Goal: Task Accomplishment & Management: Use online tool/utility

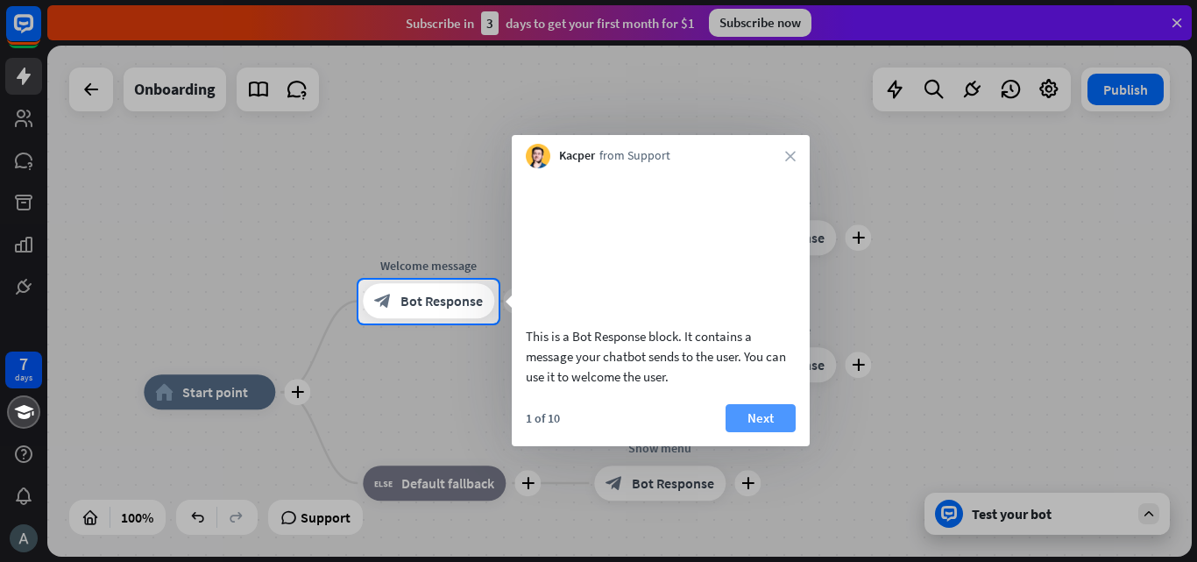
click at [779, 432] on button "Next" at bounding box center [761, 418] width 70 height 28
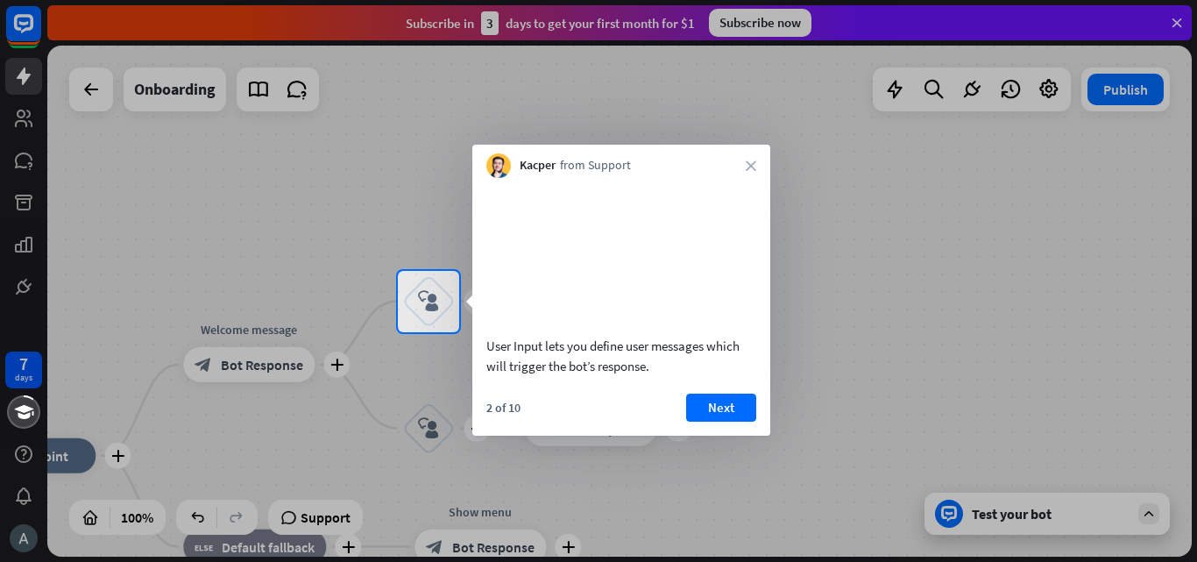
click at [888, 232] on div at bounding box center [598, 135] width 1197 height 271
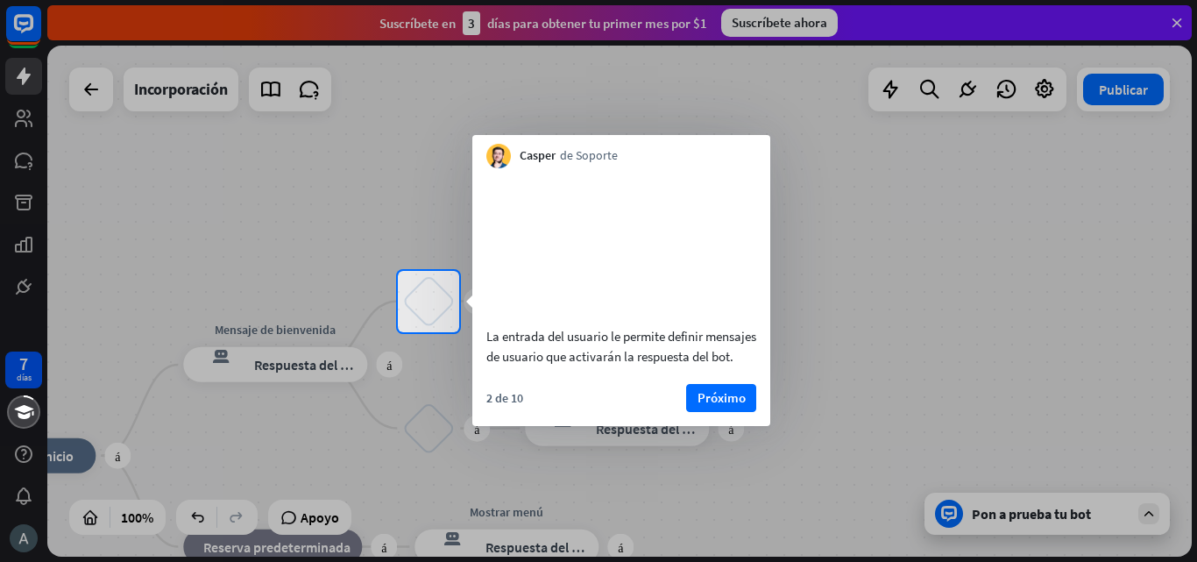
click at [876, 199] on div at bounding box center [598, 135] width 1197 height 271
click at [753, 412] on button "Próximo" at bounding box center [721, 398] width 70 height 28
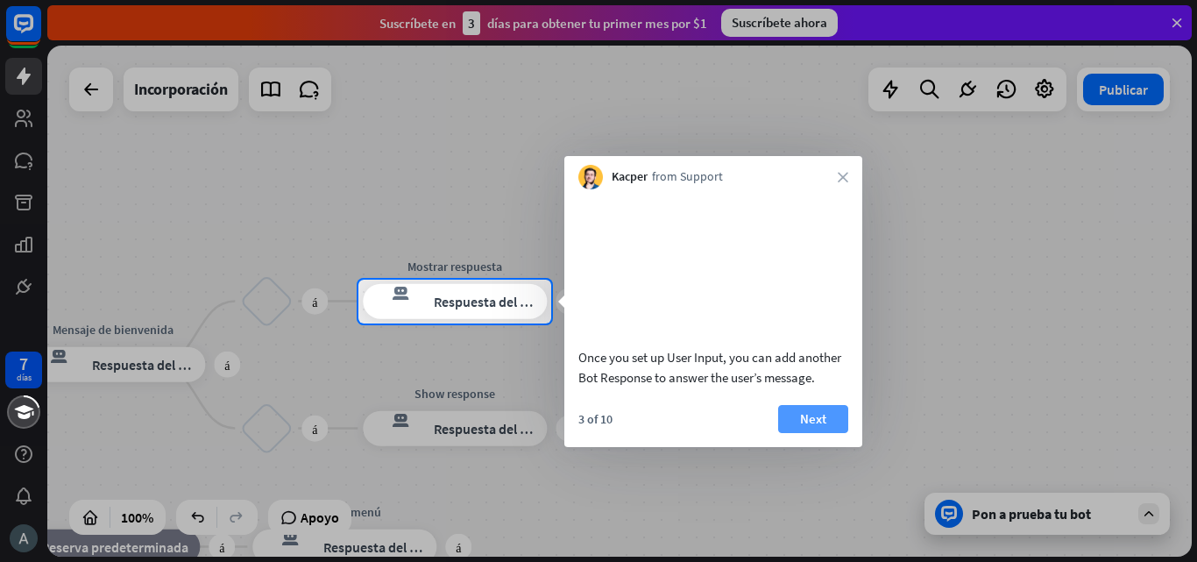
click at [801, 418] on div "Once you set up User Input, you can add another Bot Response to answer the user…" at bounding box center [713, 318] width 298 height 258
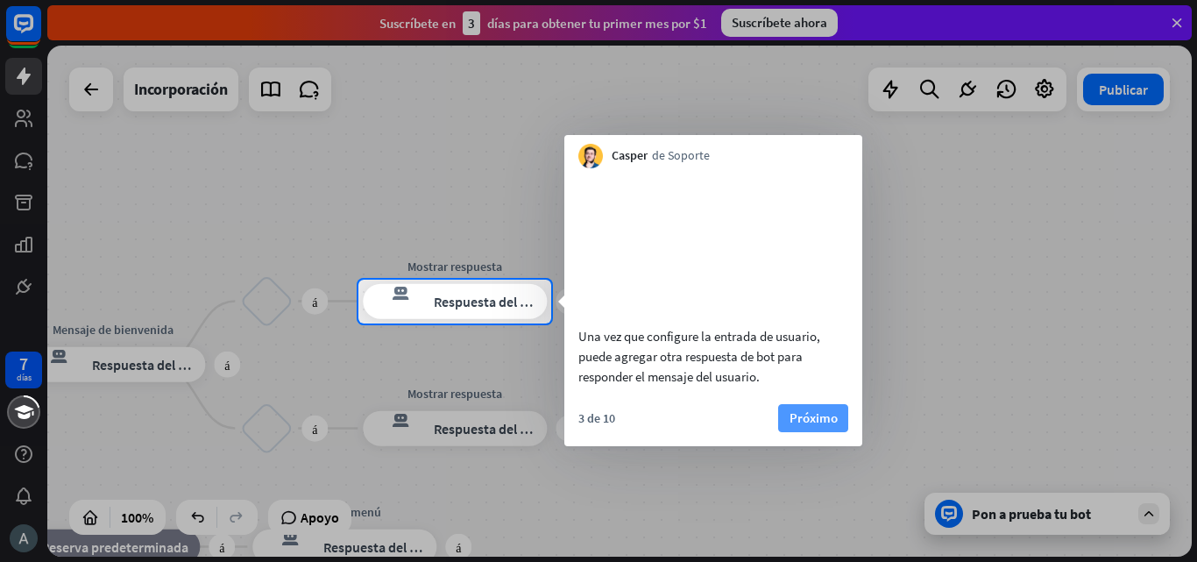
click at [801, 430] on font "Próximo" at bounding box center [814, 418] width 48 height 25
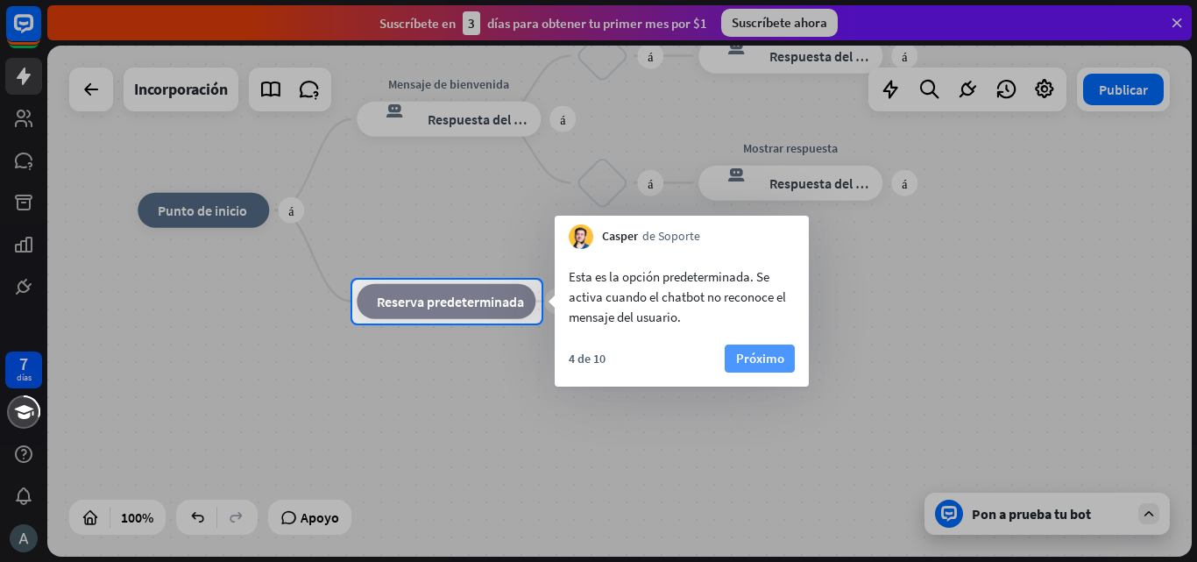
click at [756, 352] on font "Próximo" at bounding box center [760, 358] width 48 height 17
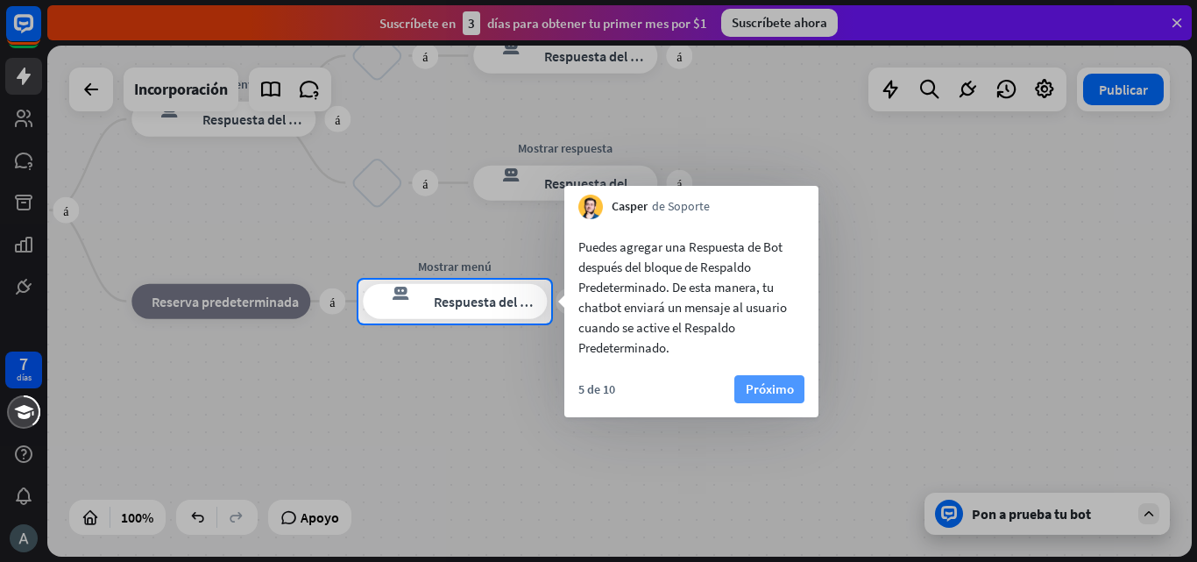
click at [753, 390] on font "Próximo" at bounding box center [770, 388] width 48 height 17
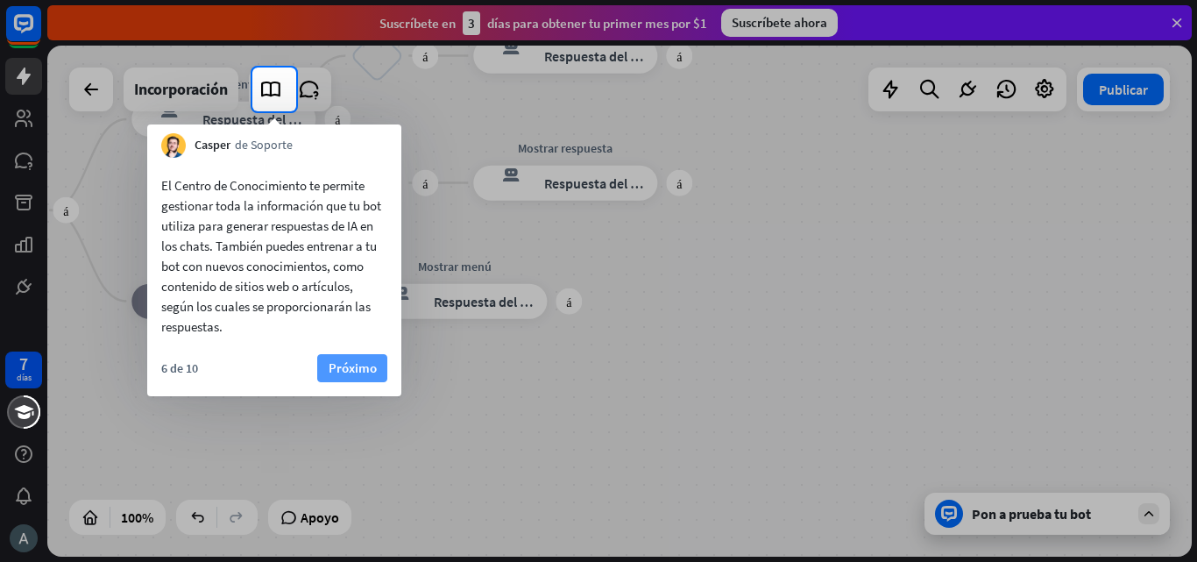
click at [350, 359] on font "Próximo" at bounding box center [353, 367] width 48 height 17
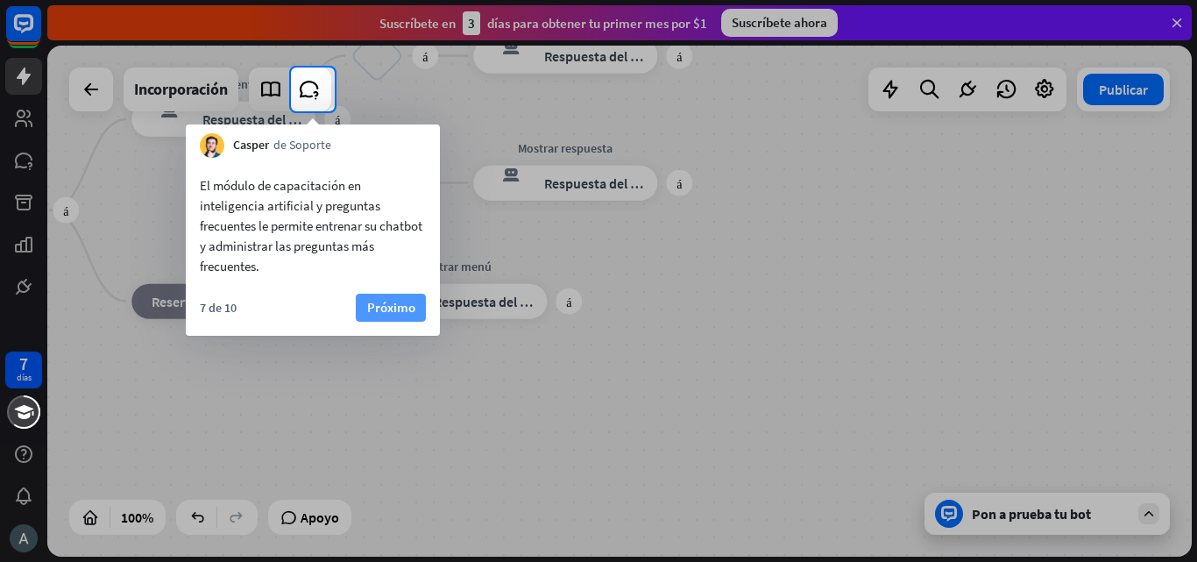
click at [394, 305] on font "Próximo" at bounding box center [391, 307] width 48 height 17
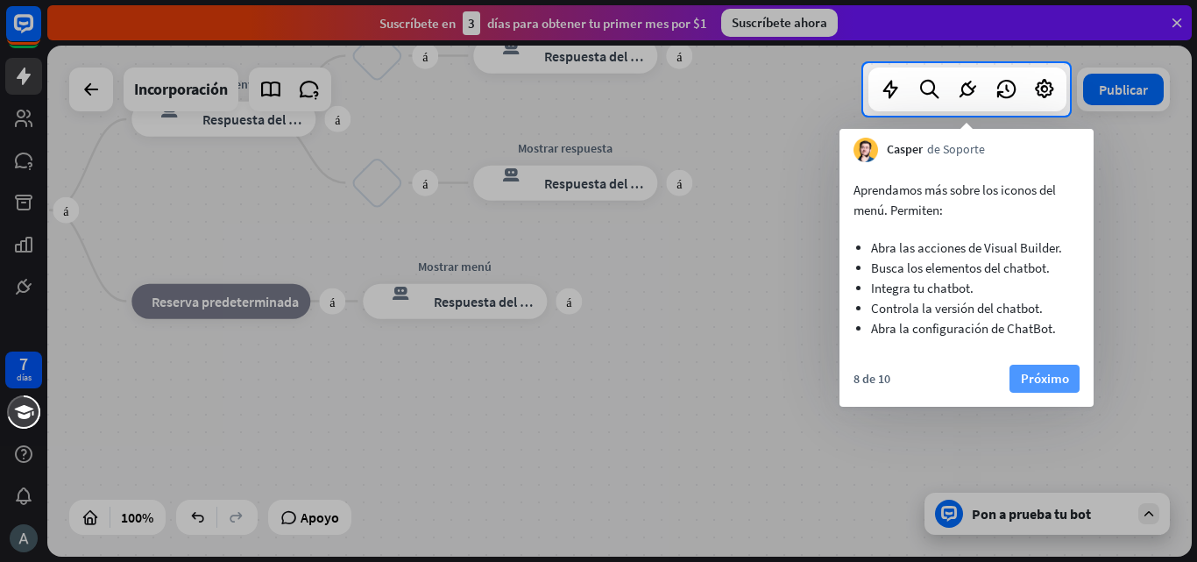
click at [1043, 385] on font "Próximo" at bounding box center [1045, 378] width 48 height 17
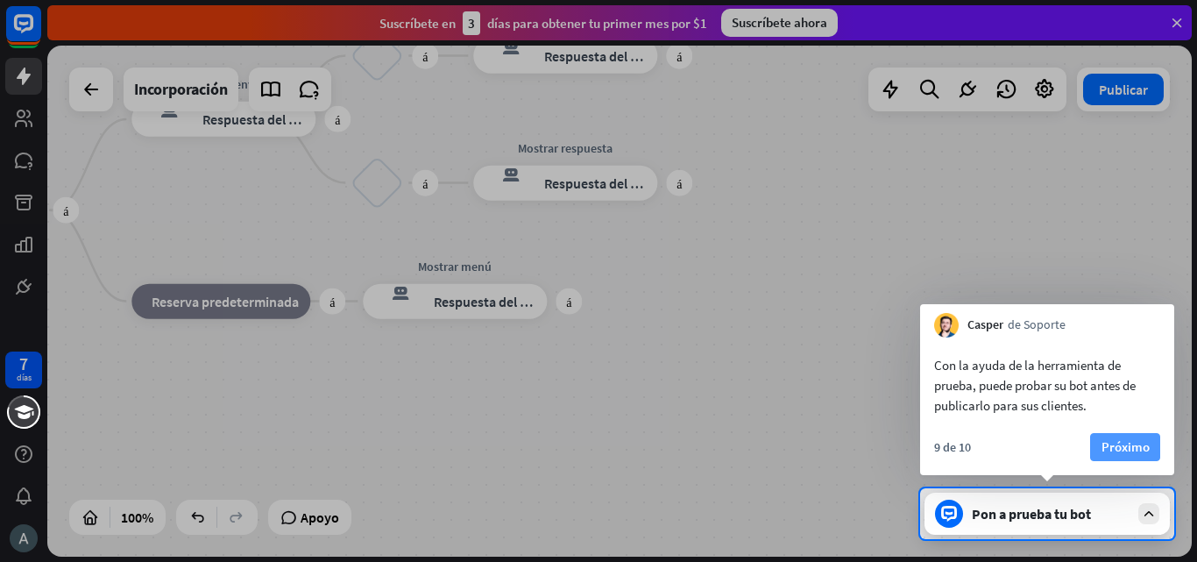
click at [1099, 445] on button "Próximo" at bounding box center [1125, 447] width 70 height 28
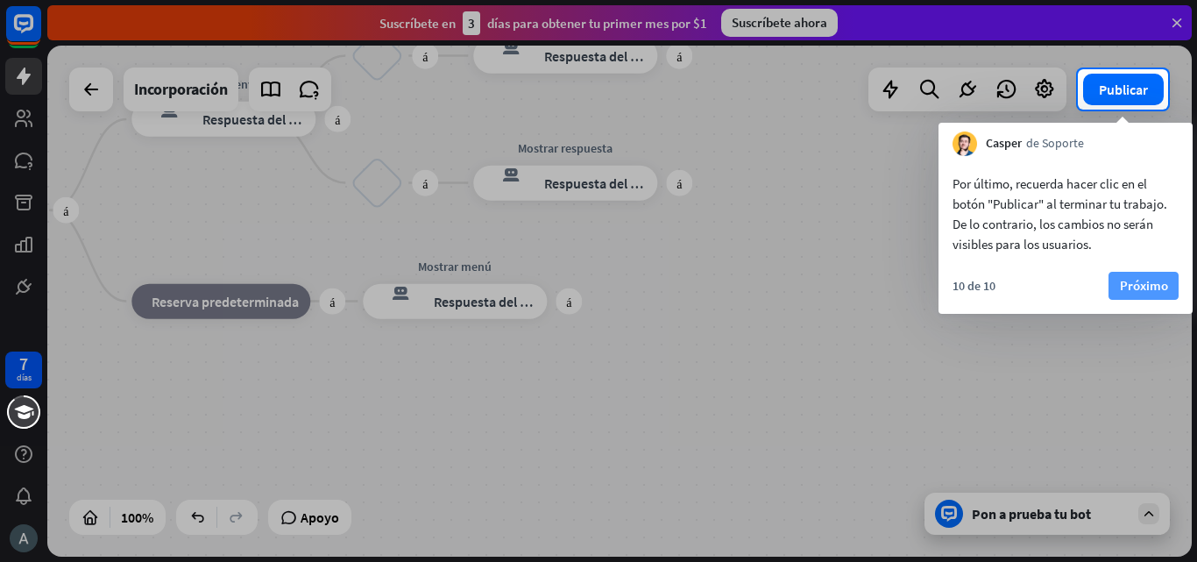
click at [1139, 286] on font "Próximo" at bounding box center [1144, 285] width 48 height 17
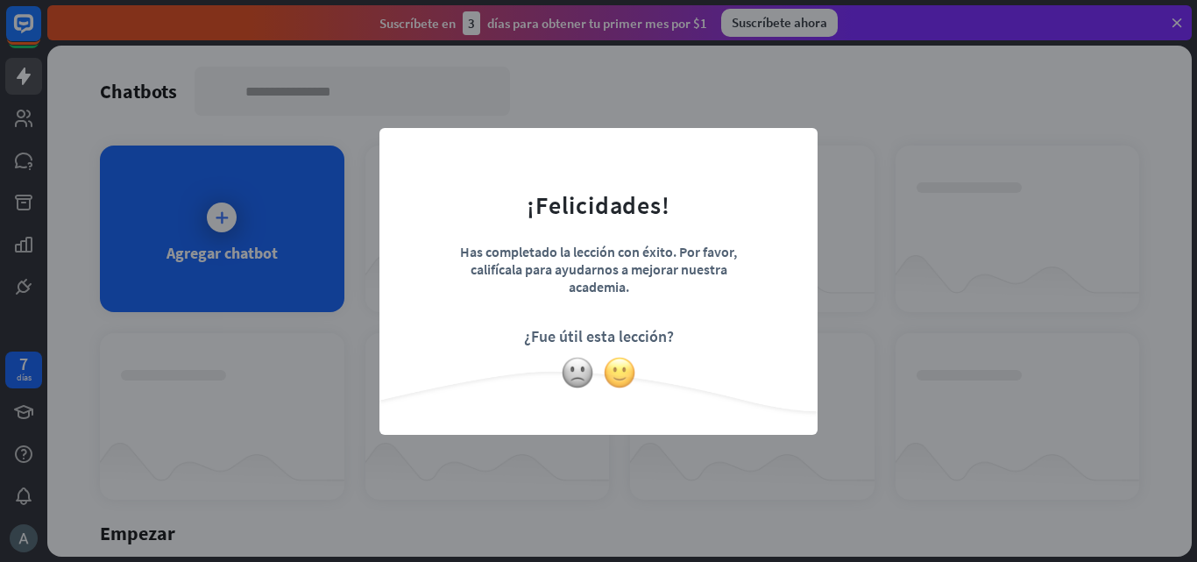
click at [614, 373] on img at bounding box center [619, 372] width 33 height 33
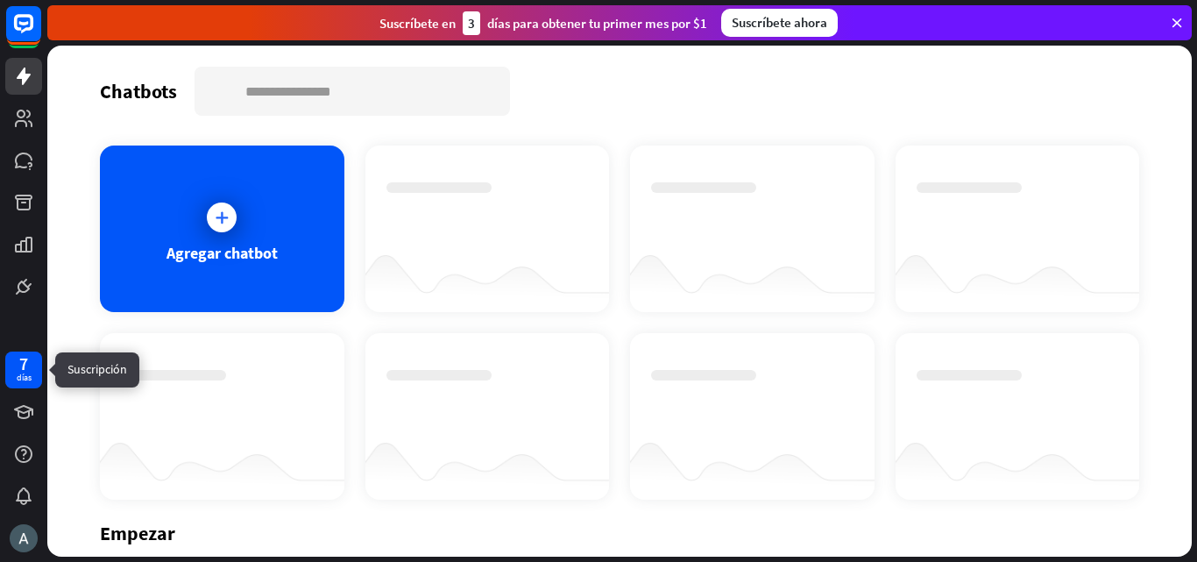
click at [21, 368] on font "7" at bounding box center [23, 363] width 9 height 22
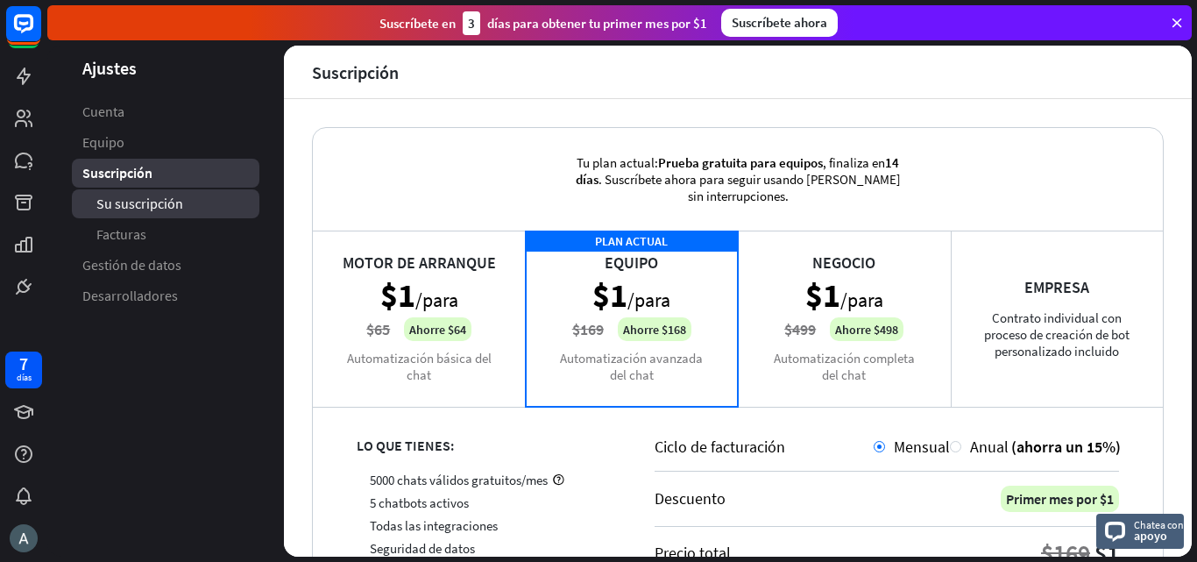
click at [178, 202] on font "Su suscripción" at bounding box center [139, 204] width 87 height 18
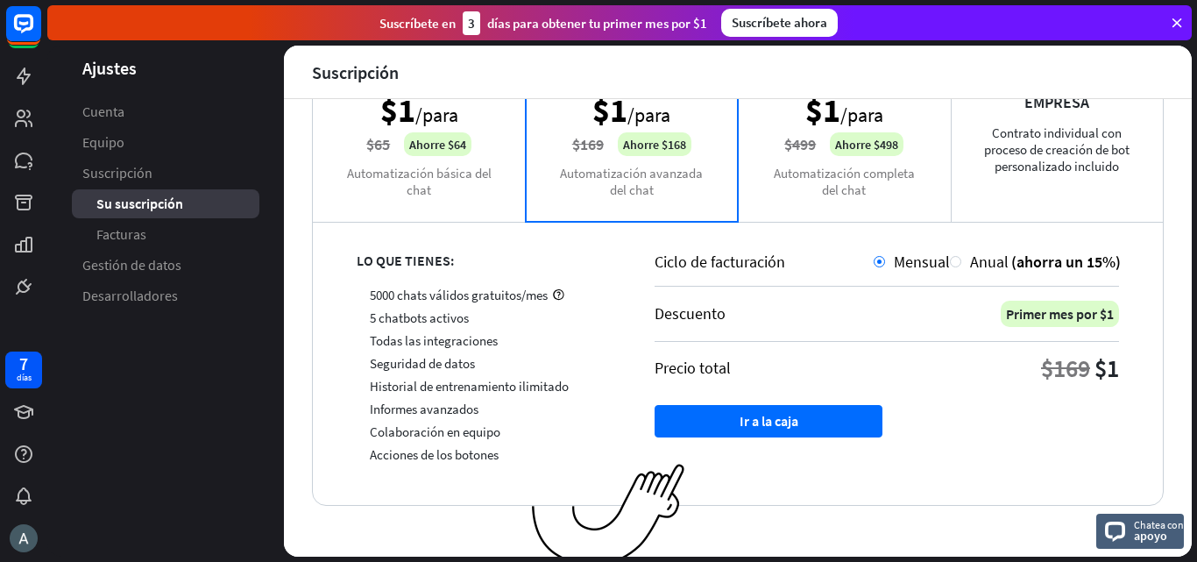
scroll to position [196, 0]
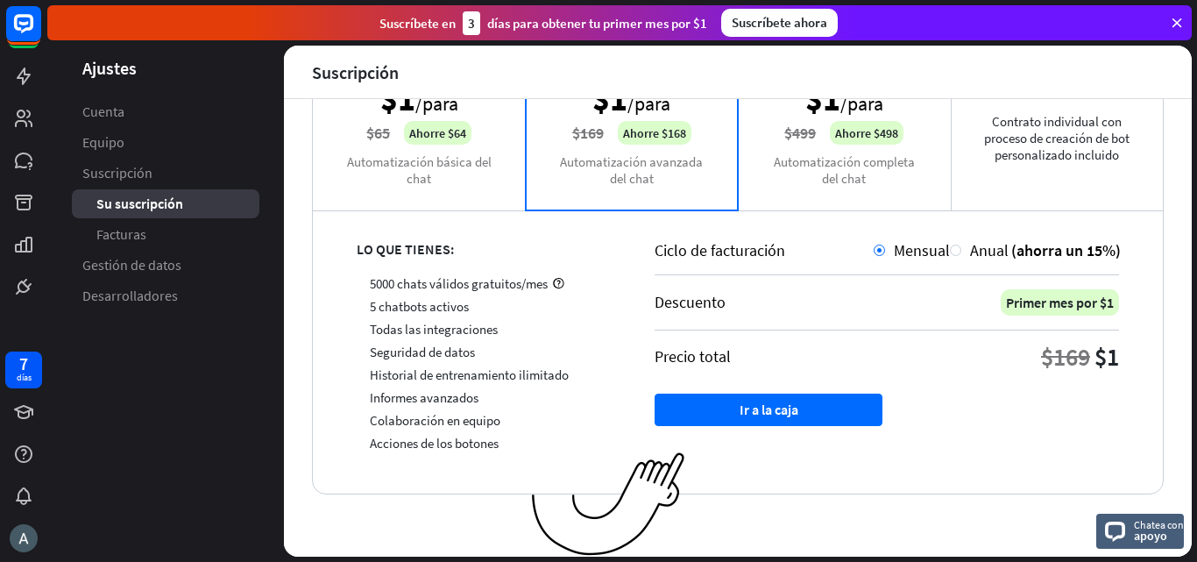
click at [1173, 23] on icon at bounding box center [1177, 23] width 16 height 16
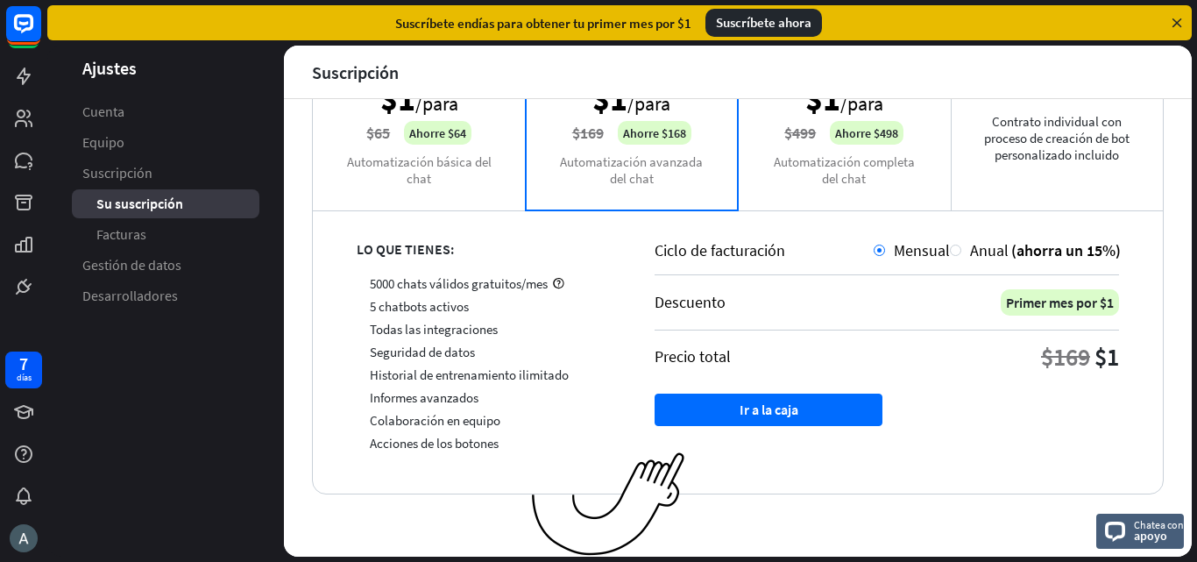
click at [1173, 23] on icon at bounding box center [1177, 23] width 16 height 16
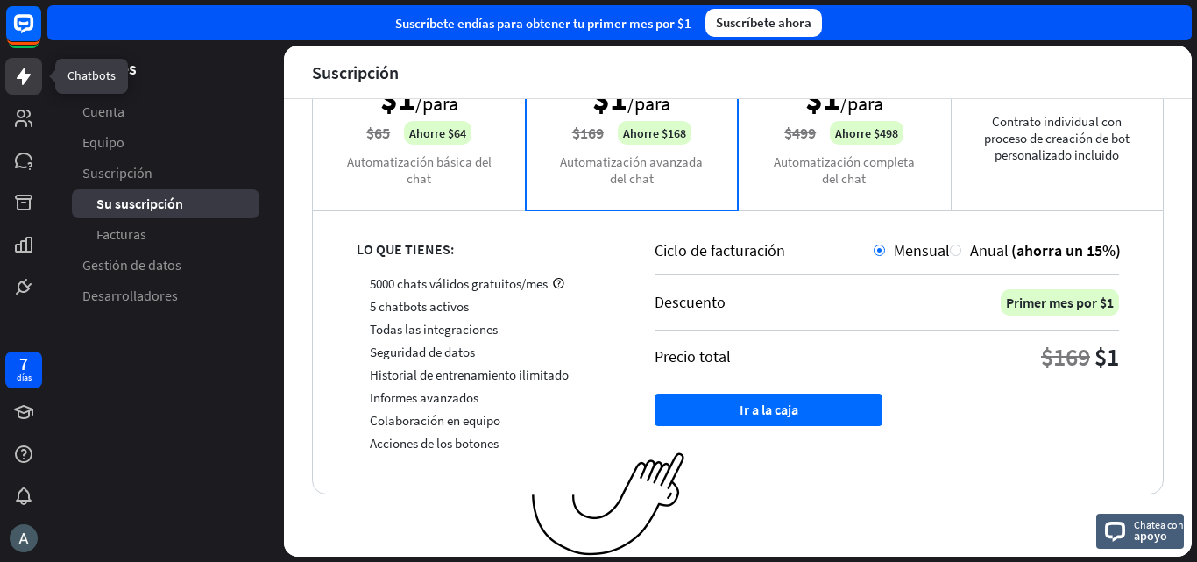
click at [20, 74] on icon at bounding box center [24, 76] width 14 height 18
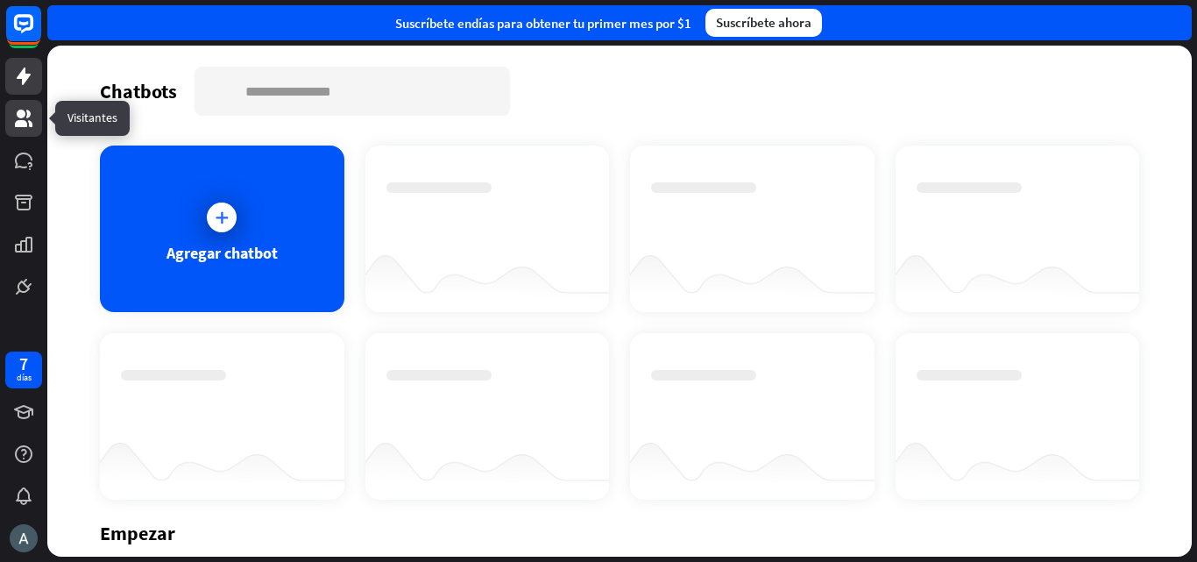
click at [25, 120] on icon at bounding box center [23, 118] width 21 height 21
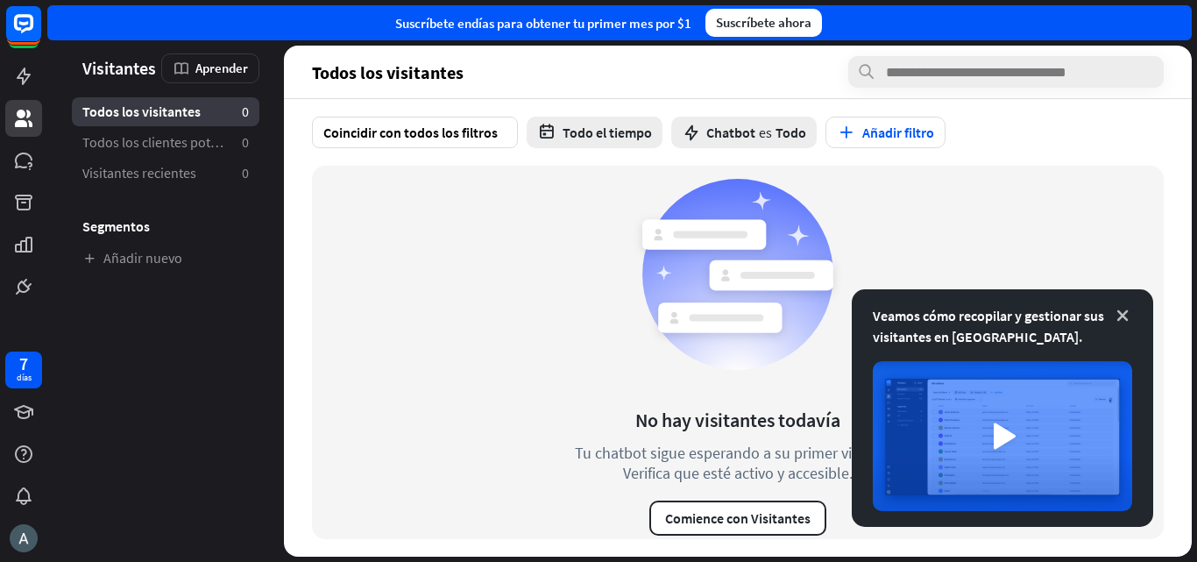
click at [1118, 318] on icon at bounding box center [1123, 316] width 18 height 18
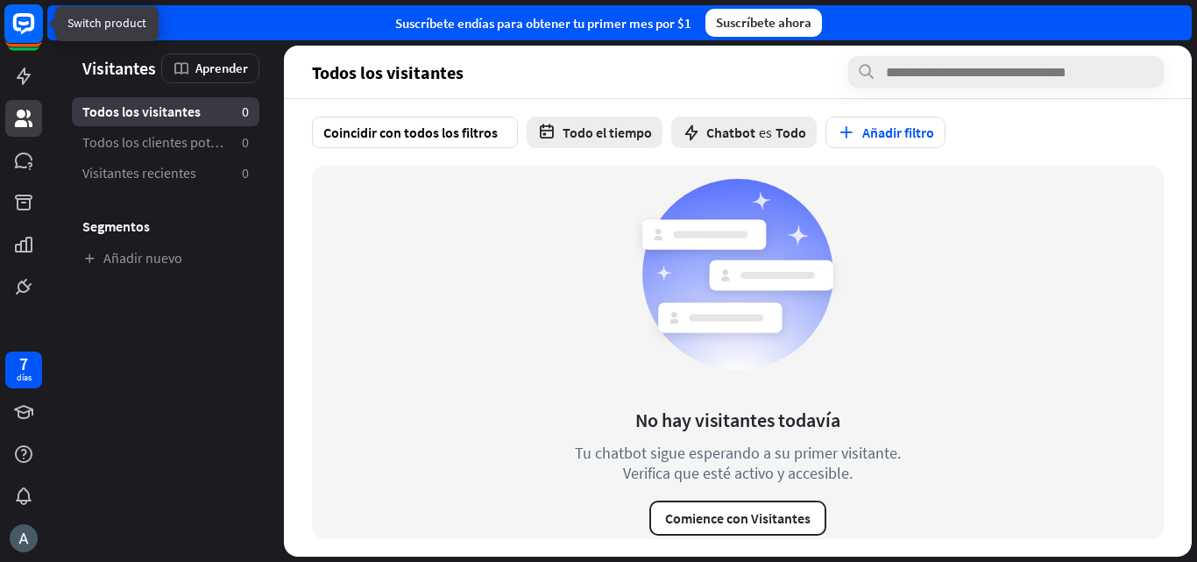
click at [22, 10] on rect at bounding box center [23, 23] width 39 height 39
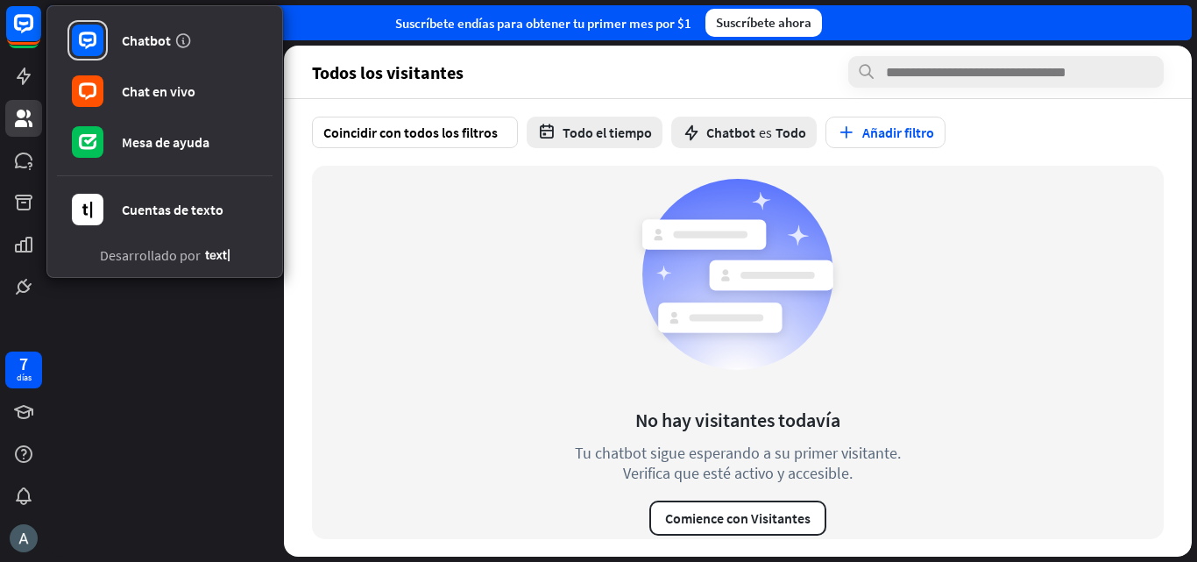
click at [95, 357] on aside "Visitantes Aprender Todos los visitantes 0 Todos los clientes potenciales 0 Vis…" at bounding box center [165, 301] width 237 height 511
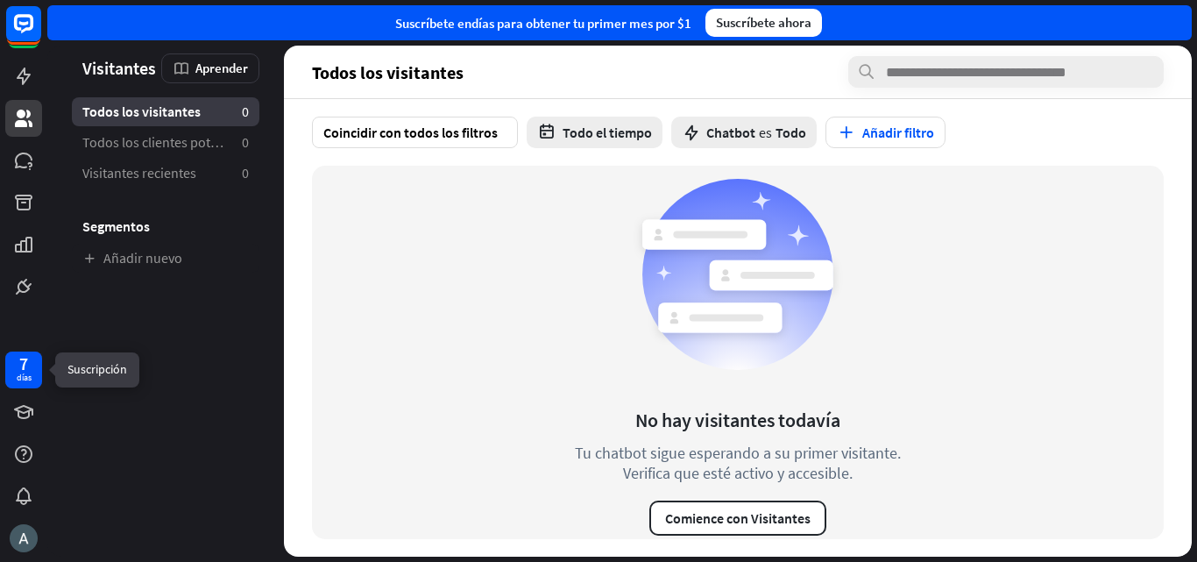
click at [18, 362] on div "7 días" at bounding box center [24, 370] width 15 height 28
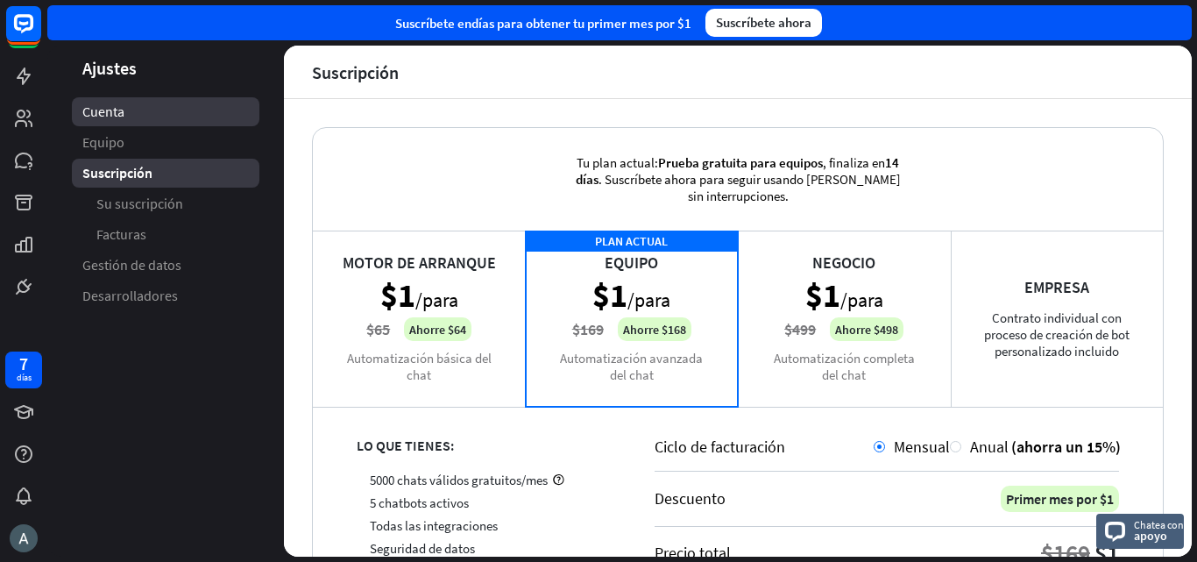
click at [148, 109] on link "Cuenta" at bounding box center [166, 111] width 188 height 29
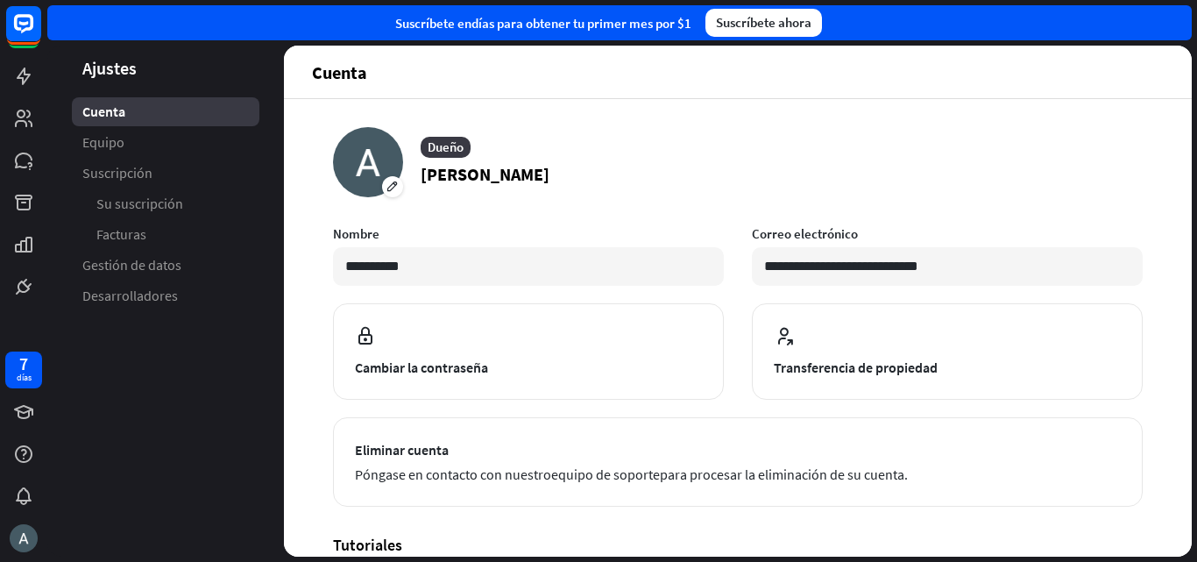
click at [369, 41] on div "Suscríbete en días para obtener tu primer mes por $1 Suscríbete ahora" at bounding box center [622, 23] width 1150 height 46
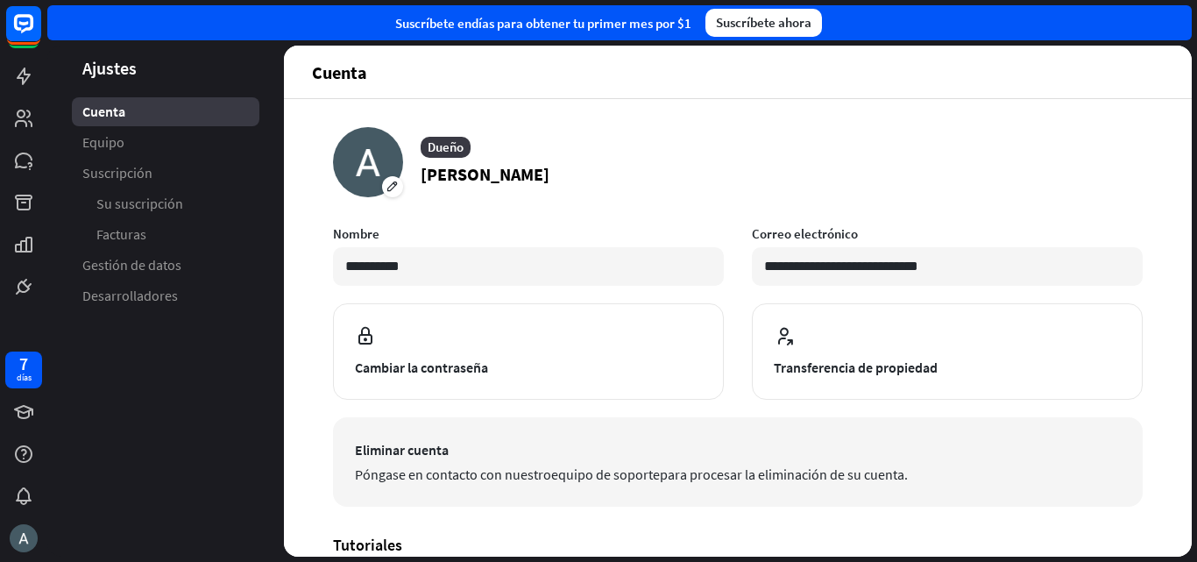
click at [523, 471] on font "Póngase en contacto con nuestro" at bounding box center [453, 474] width 196 height 18
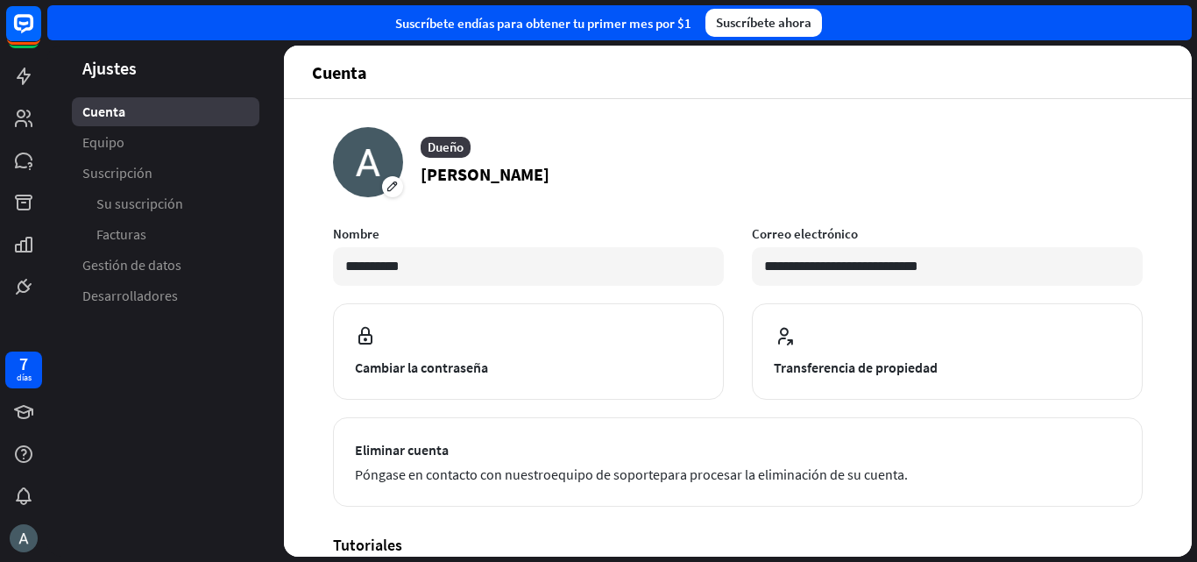
drag, startPoint x: 553, startPoint y: 237, endPoint x: 578, endPoint y: 167, distance: 74.6
drag, startPoint x: 578, startPoint y: 167, endPoint x: 531, endPoint y: 152, distance: 49.9
click at [531, 152] on article "Dueño [PERSON_NAME]" at bounding box center [738, 162] width 810 height 70
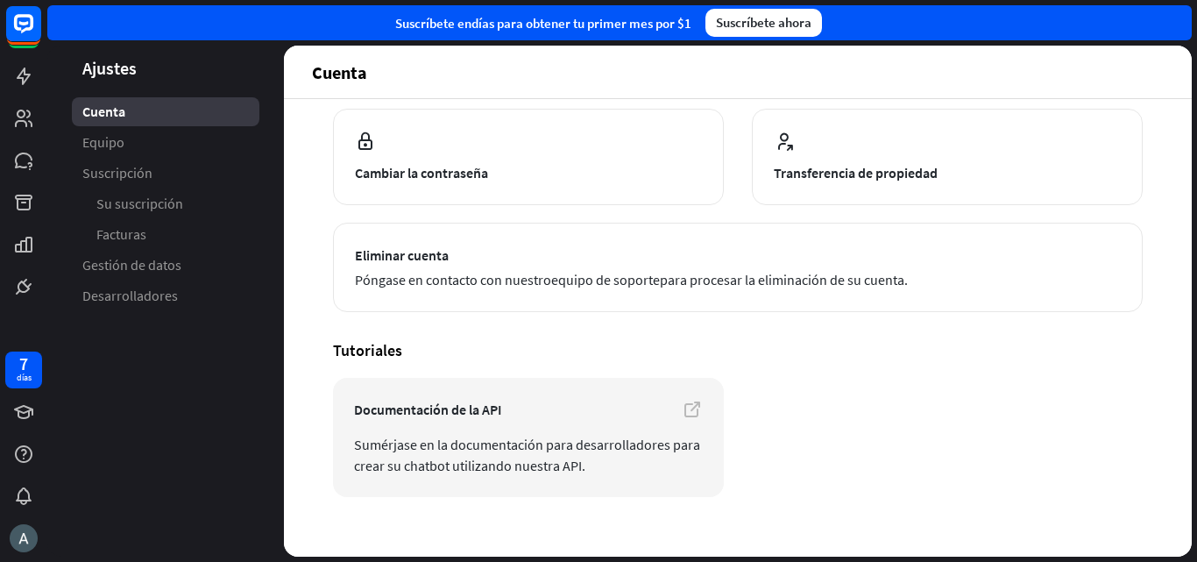
scroll to position [216, 0]
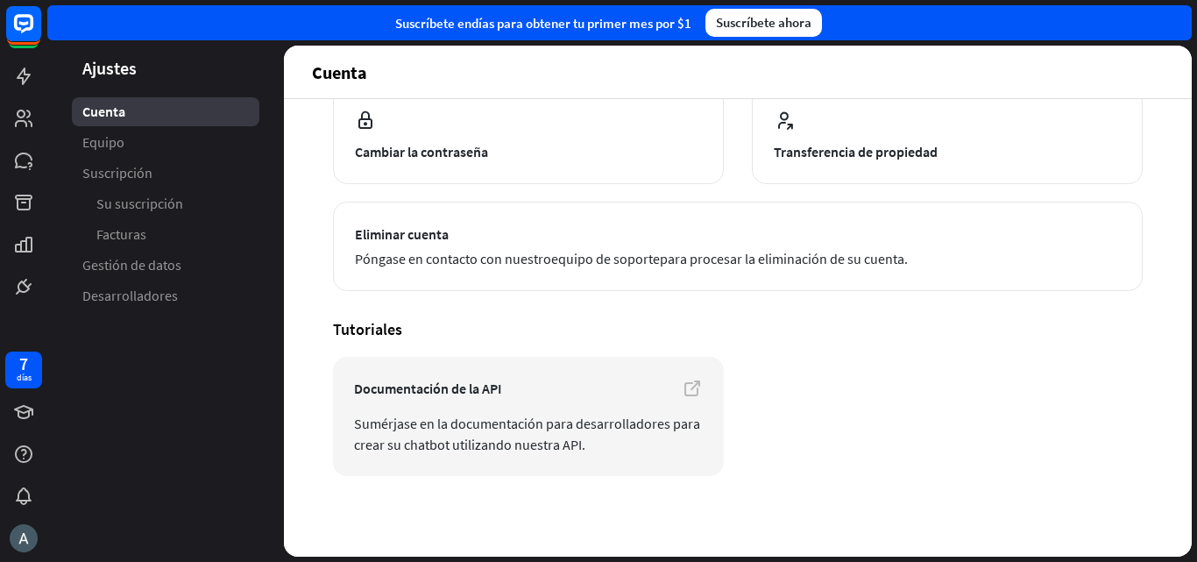
drag, startPoint x: 531, startPoint y: 152, endPoint x: 530, endPoint y: 73, distance: 78.9
click at [530, 73] on header "Cuenta" at bounding box center [738, 72] width 908 height 53
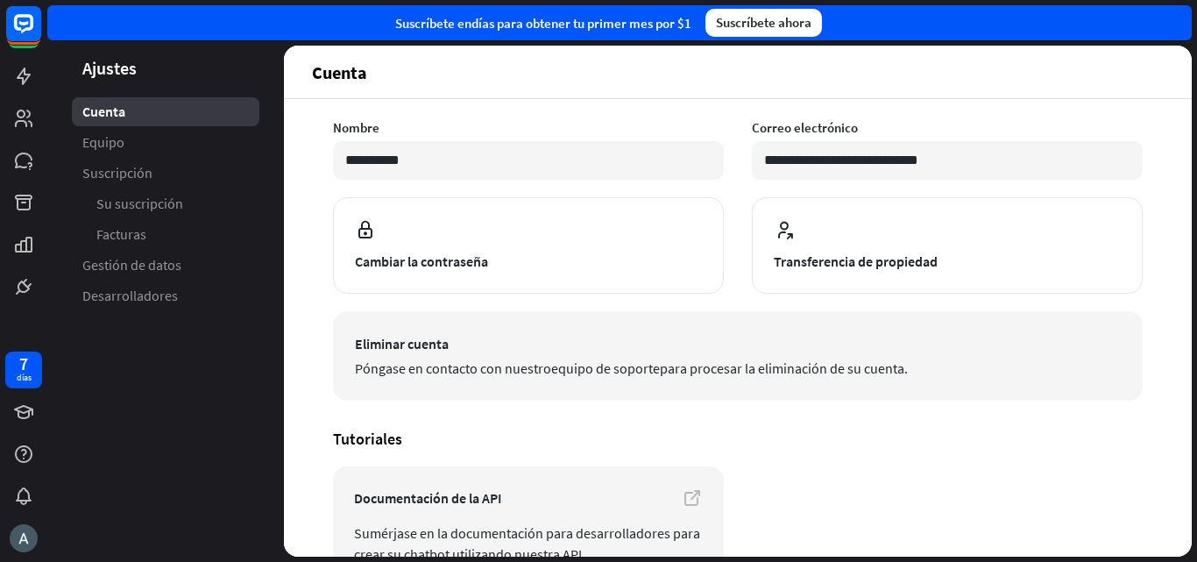
scroll to position [0, 0]
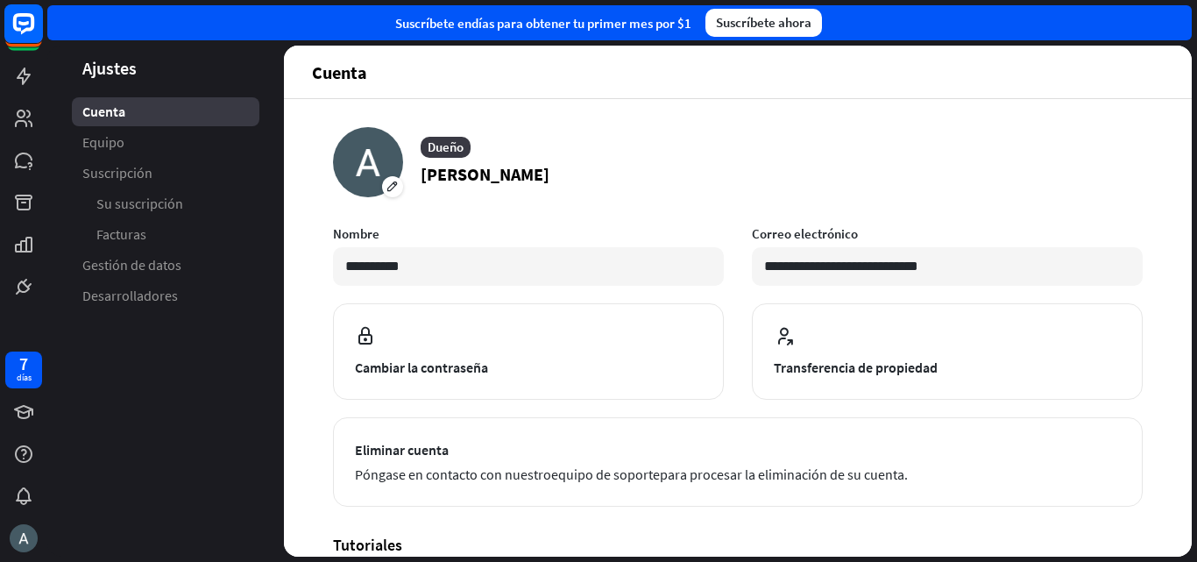
click at [25, 23] on icon at bounding box center [23, 23] width 11 height 4
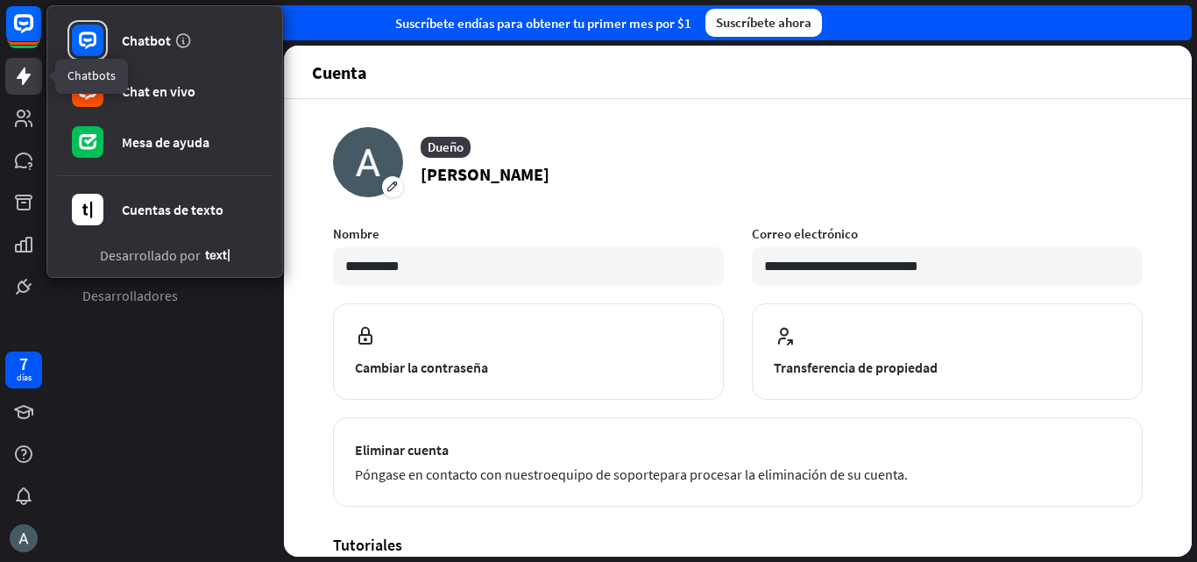
click at [20, 68] on icon at bounding box center [23, 76] width 21 height 21
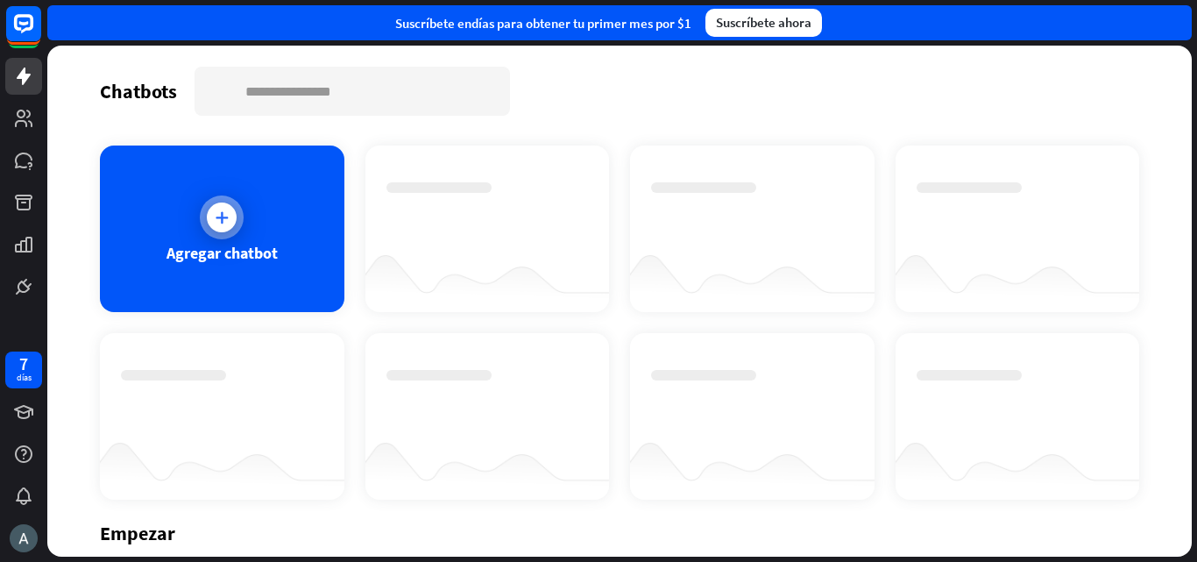
click at [170, 209] on div "Agregar chatbot" at bounding box center [222, 228] width 245 height 167
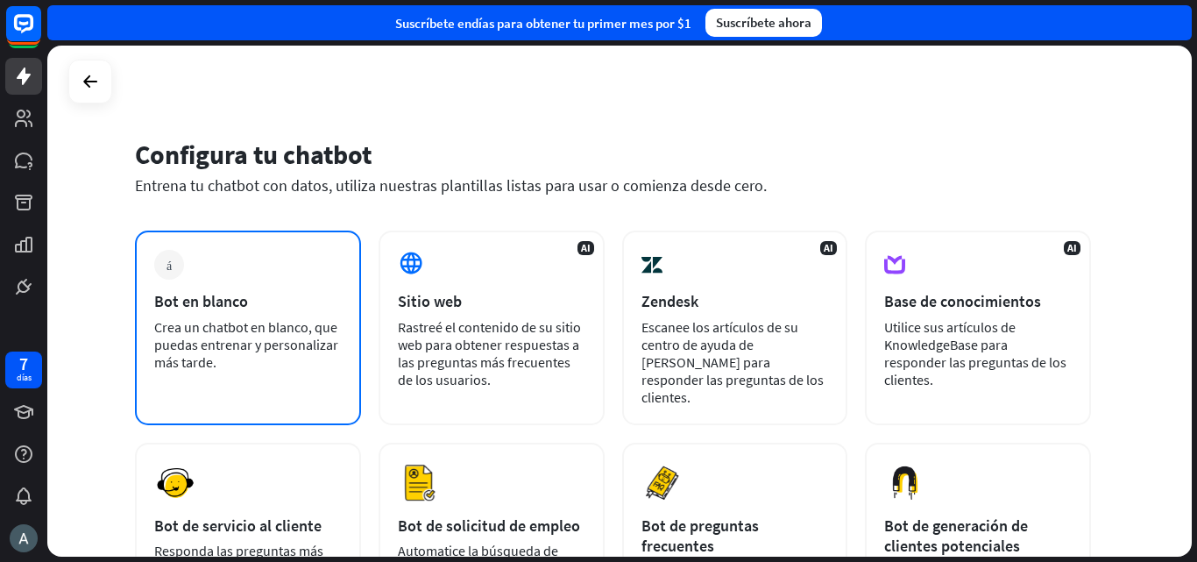
click at [219, 294] on font "Bot en blanco" at bounding box center [201, 301] width 94 height 20
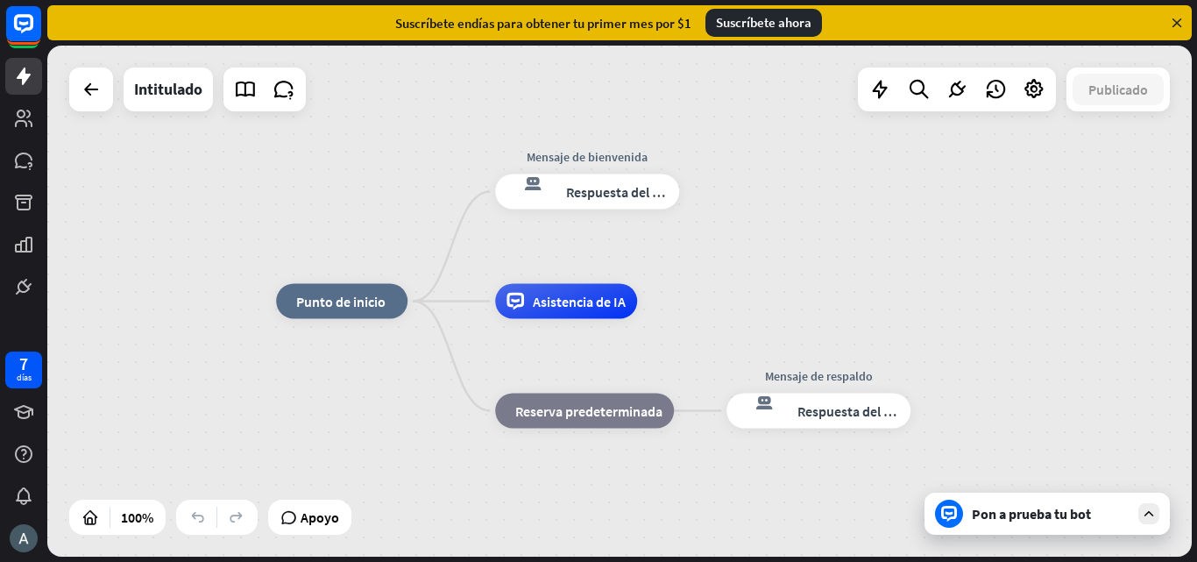
click at [1127, 518] on div "Pon a prueba tu bot" at bounding box center [1051, 514] width 158 height 18
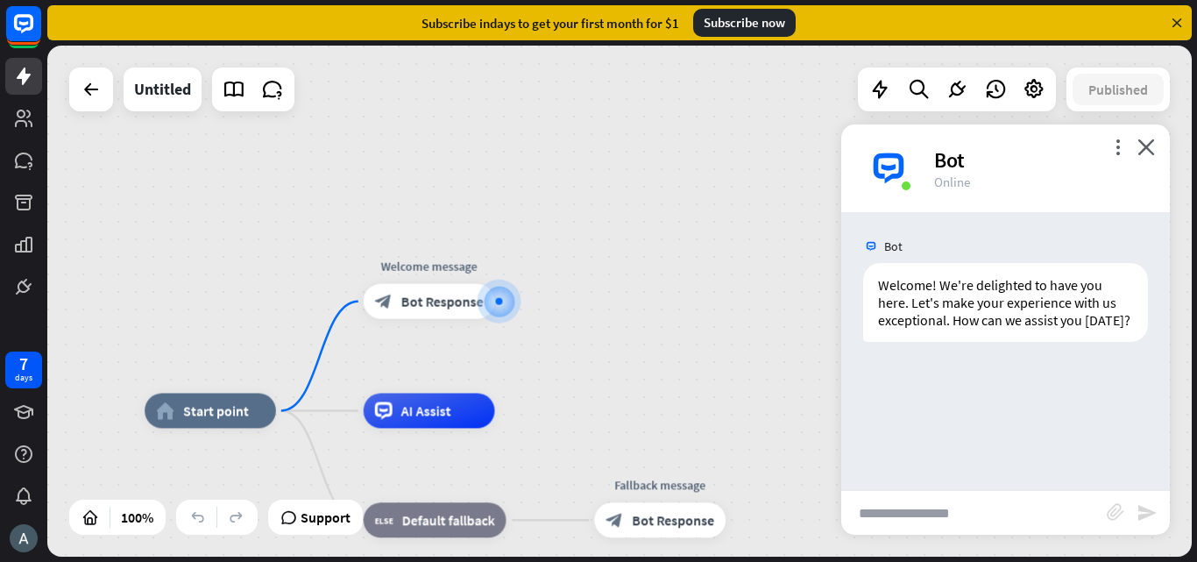
click at [708, 206] on div "home_2 Start point Welcome message block_bot_response Bot Response AI Assist bl…" at bounding box center [619, 301] width 1145 height 511
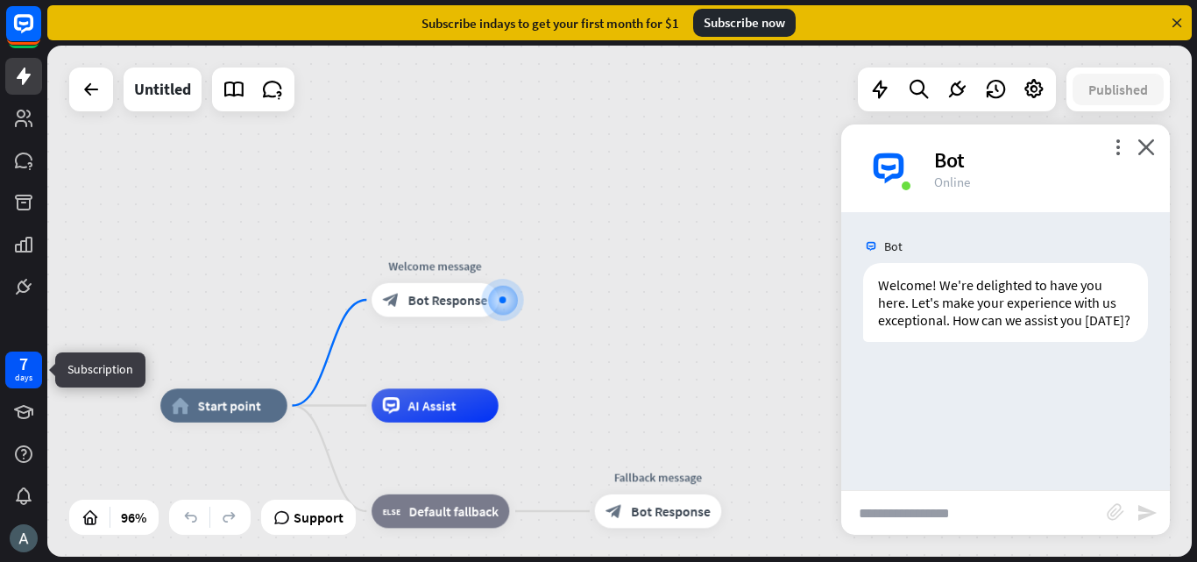
click at [30, 382] on div "days" at bounding box center [24, 378] width 18 height 12
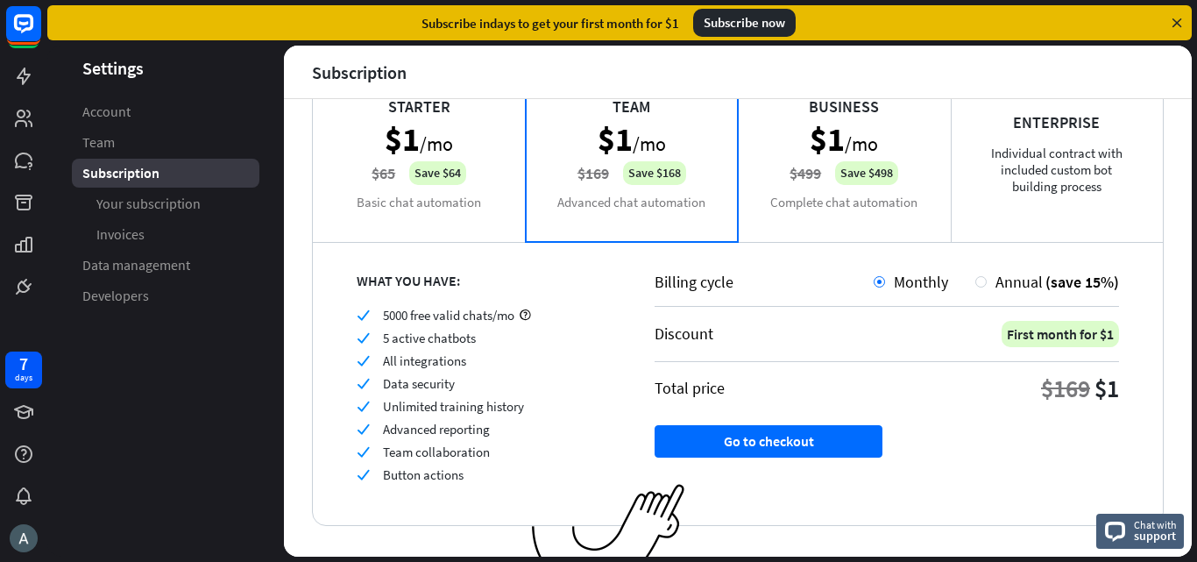
scroll to position [180, 0]
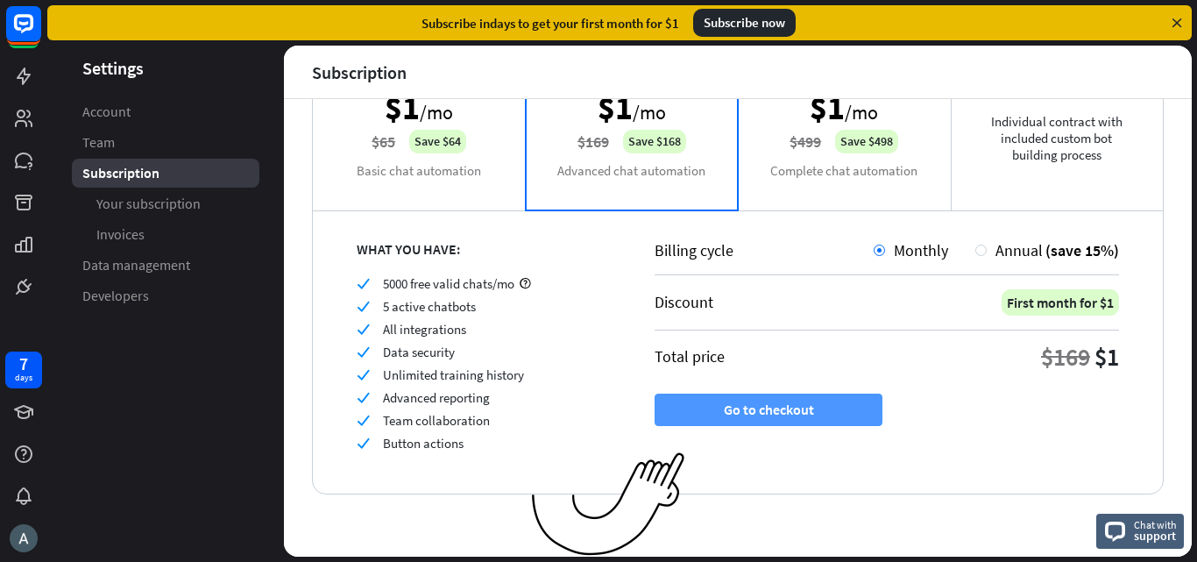
click at [731, 401] on button "Go to checkout" at bounding box center [769, 409] width 228 height 32
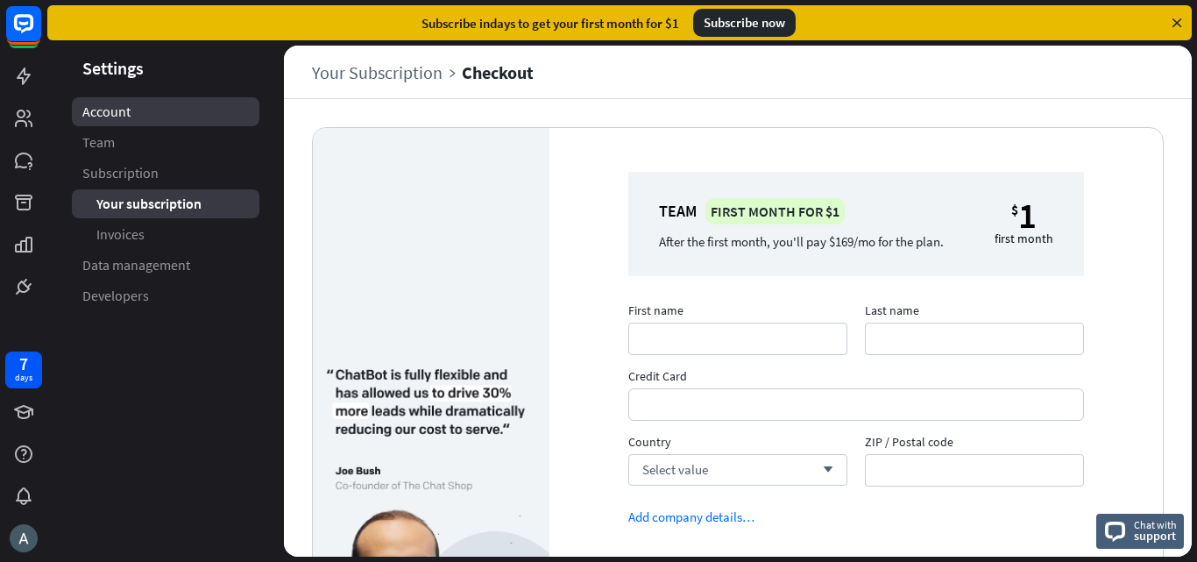
click at [137, 112] on link "Account" at bounding box center [166, 111] width 188 height 29
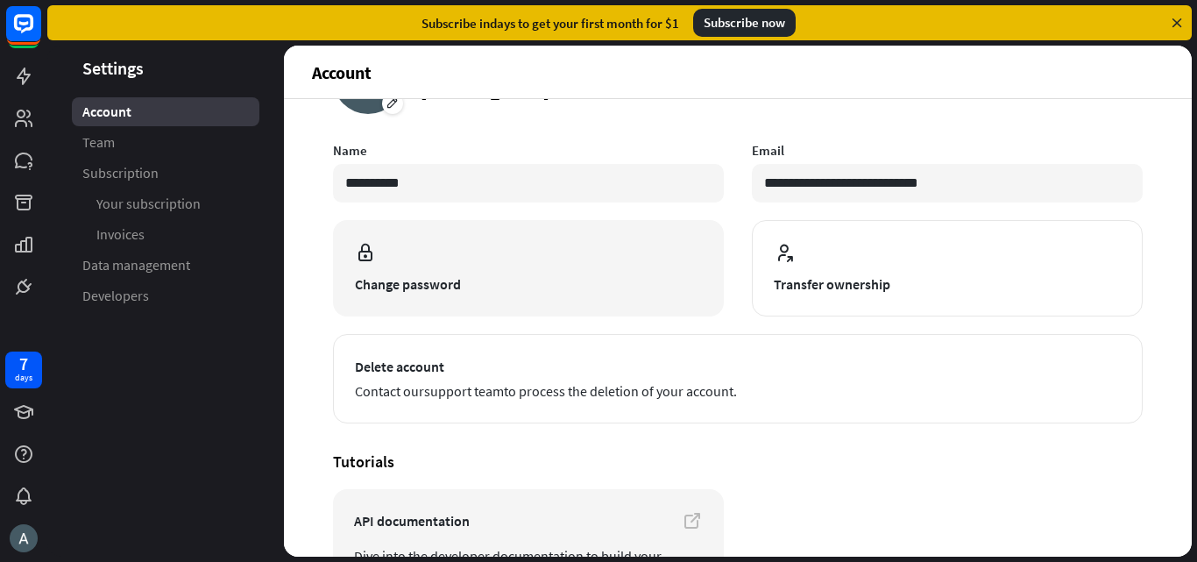
scroll to position [81, 0]
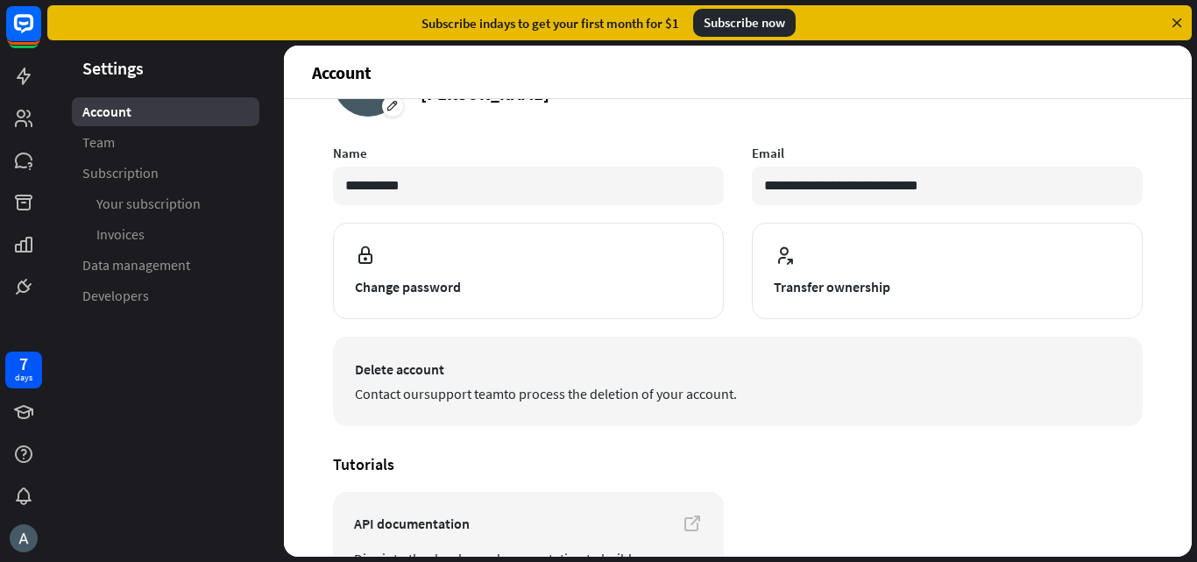
click at [368, 384] on span "Contact our support team to process the deletion of your account." at bounding box center [738, 393] width 766 height 21
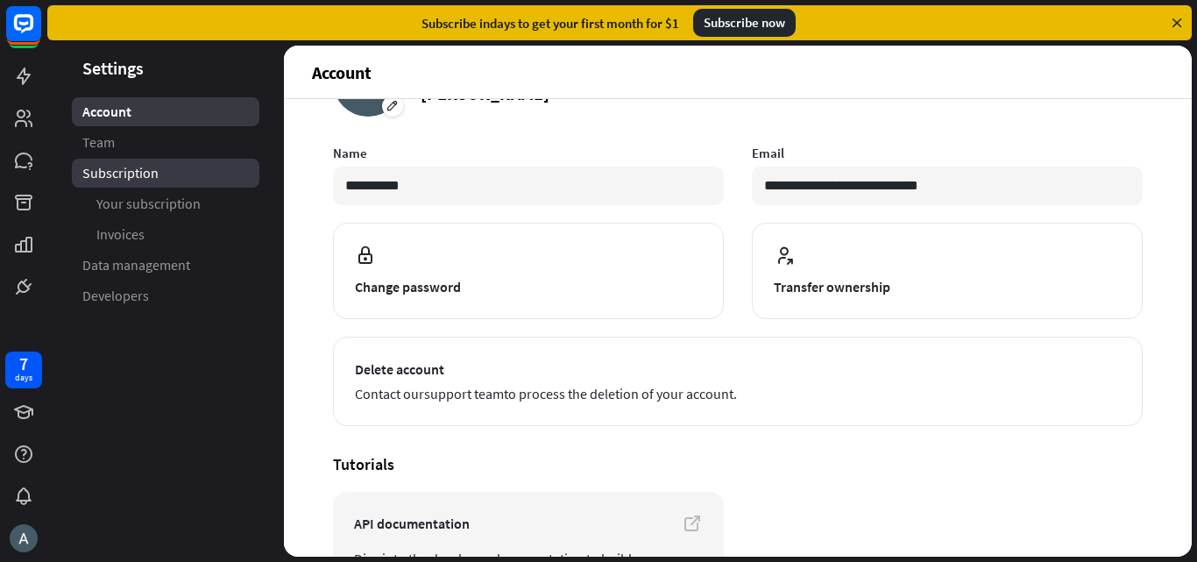
click at [132, 181] on span "Subscription" at bounding box center [120, 173] width 76 height 18
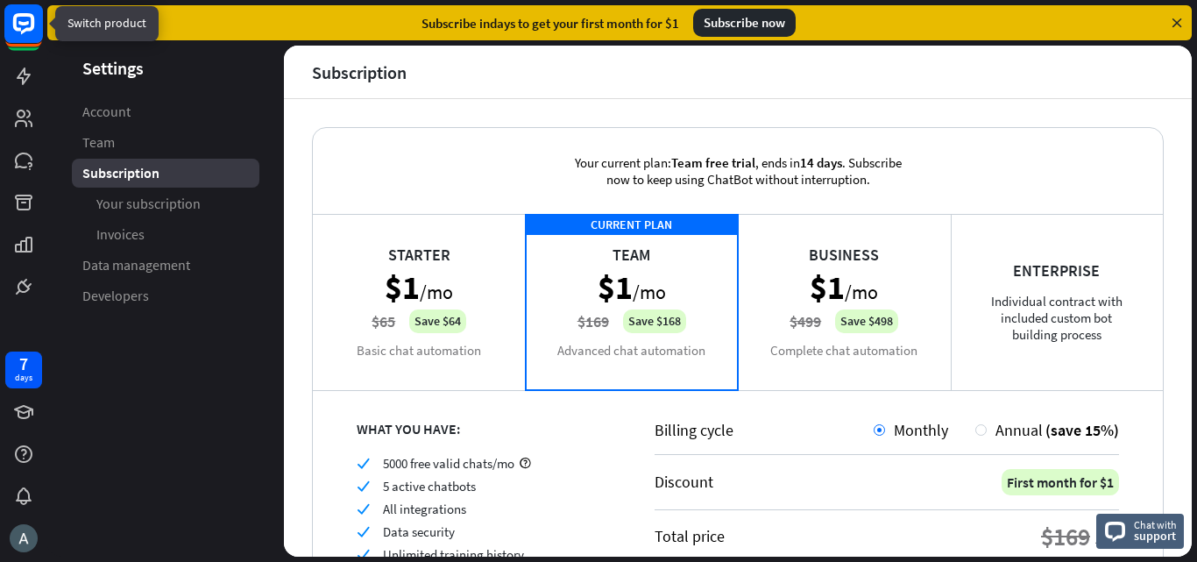
click at [27, 15] on icon at bounding box center [23, 23] width 21 height 21
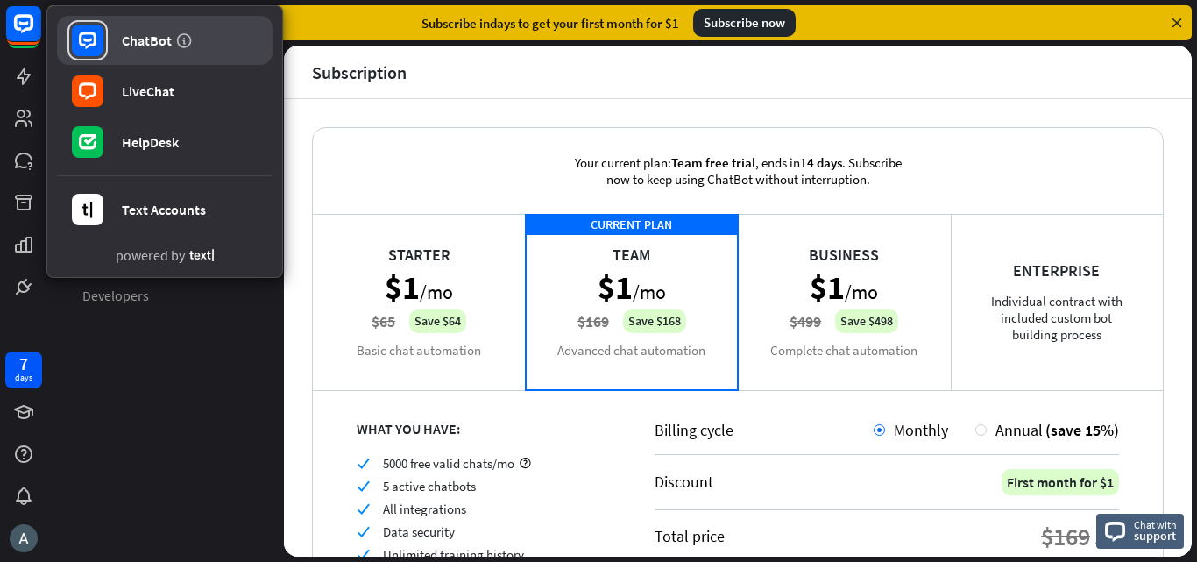
click at [110, 36] on link "ChatBot" at bounding box center [165, 40] width 216 height 49
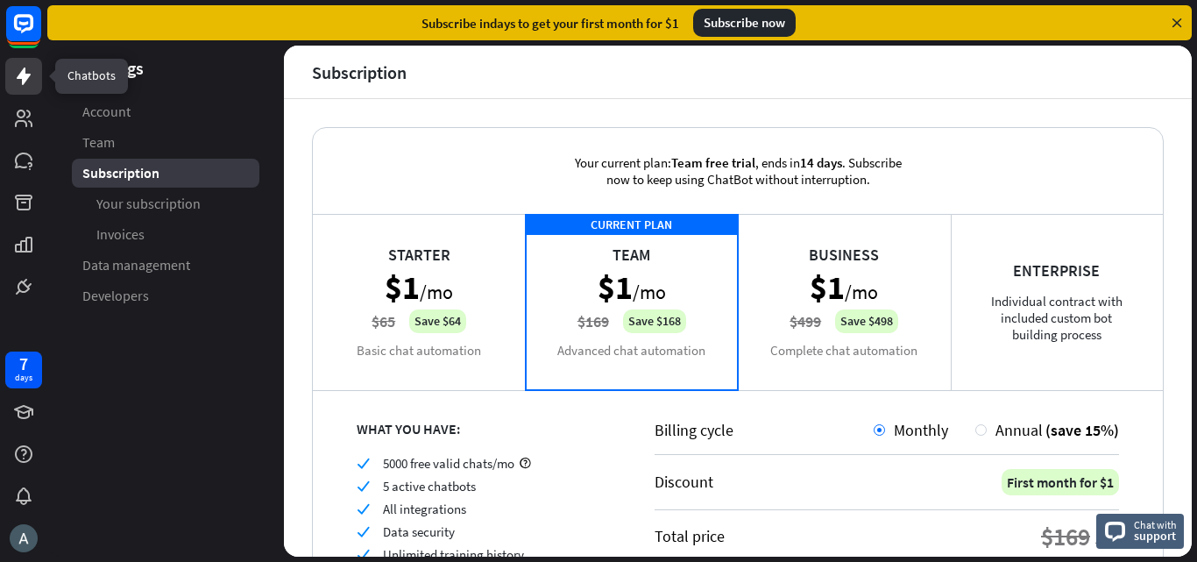
click at [28, 74] on icon at bounding box center [23, 76] width 21 height 21
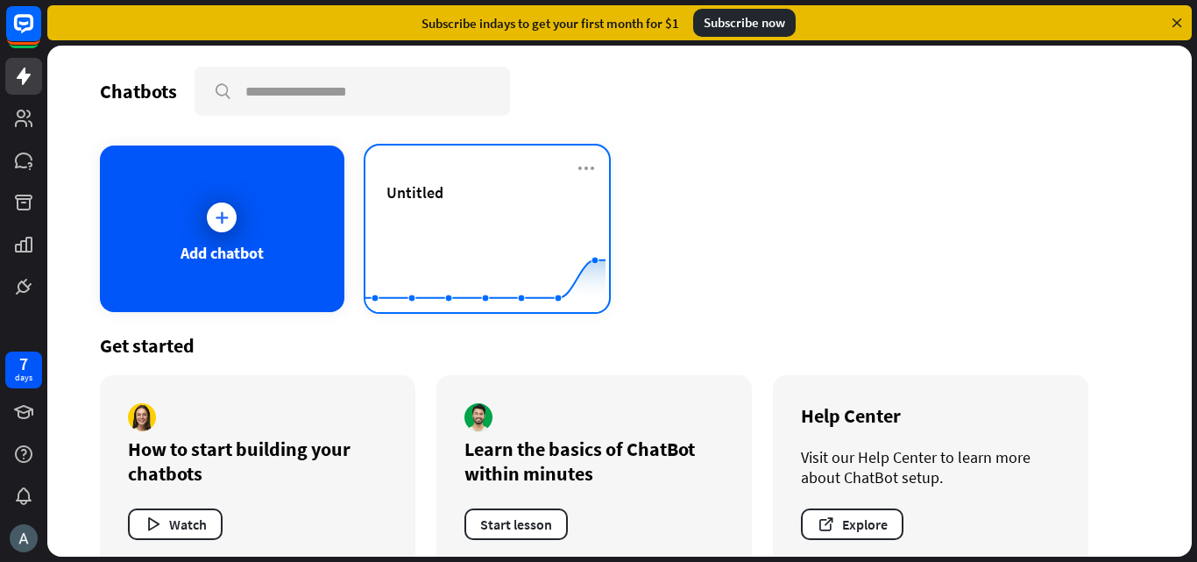
click at [436, 209] on div "Untitled" at bounding box center [487, 212] width 202 height 61
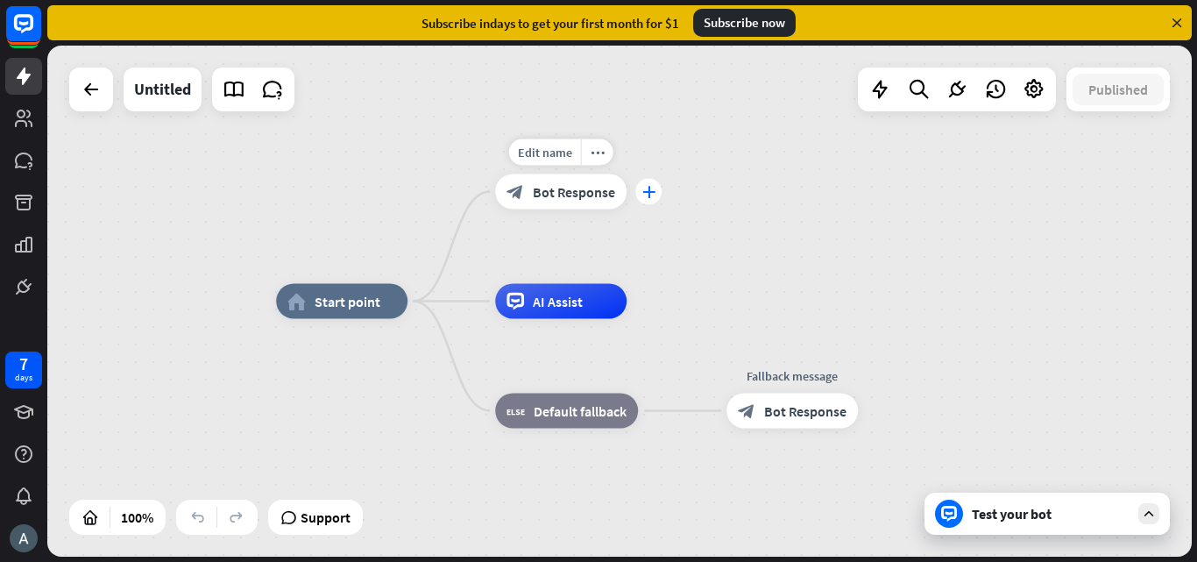
click at [651, 190] on icon "plus" at bounding box center [648, 192] width 13 height 12
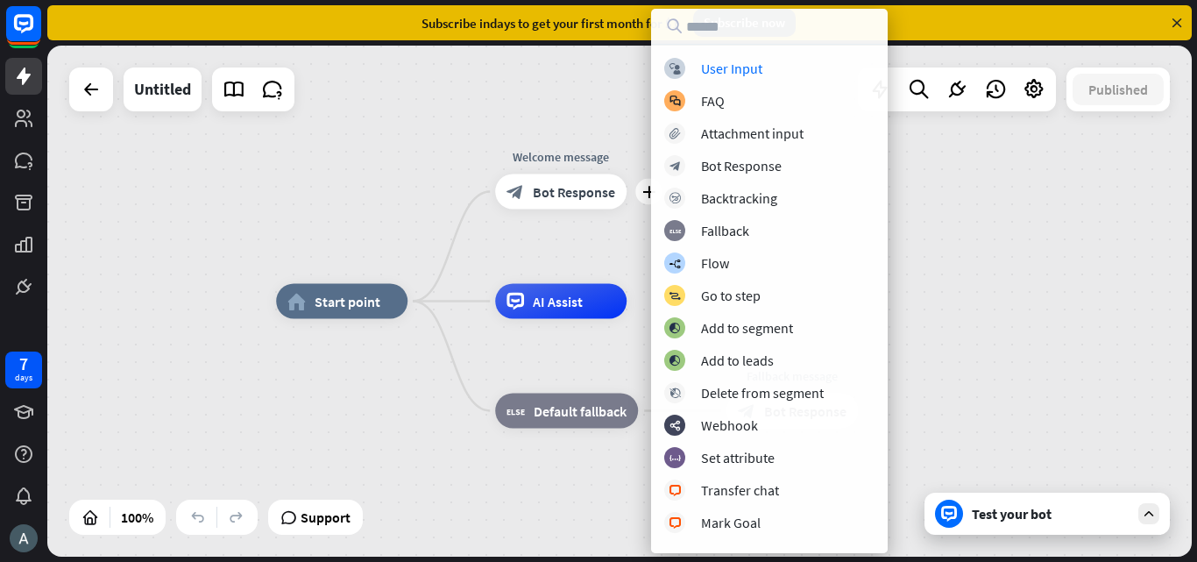
click at [983, 214] on div "home_2 Start point plus Welcome message block_bot_response Bot Response AI Assi…" at bounding box center [619, 301] width 1145 height 511
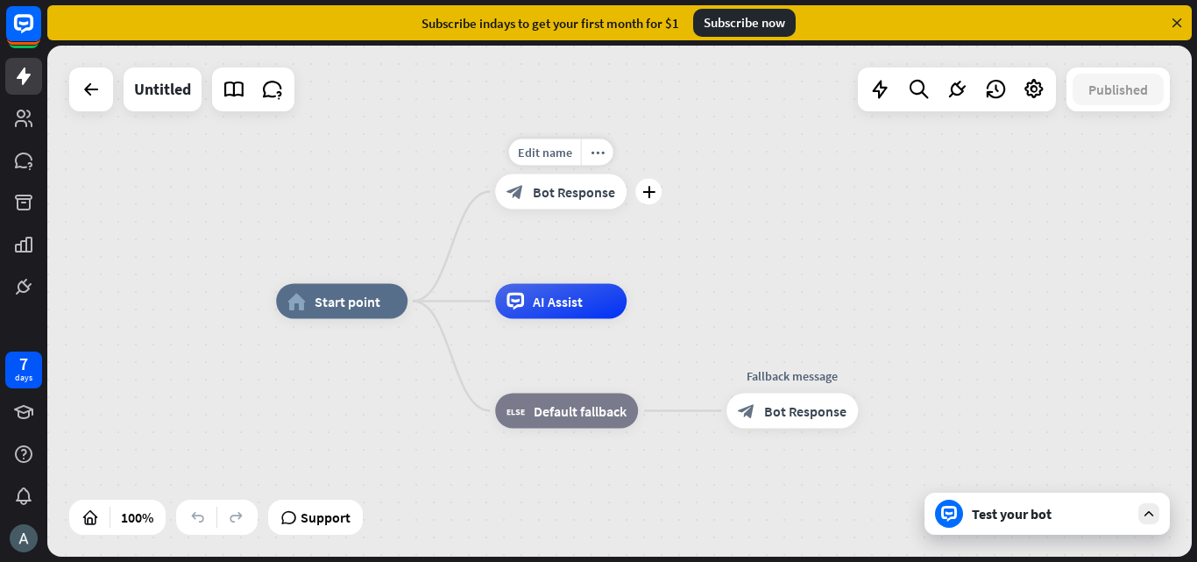
click at [592, 174] on div "Edit name more_horiz plus block_bot_response Bot Response" at bounding box center [560, 191] width 131 height 35
click at [592, 148] on icon "more_horiz" at bounding box center [598, 151] width 14 height 13
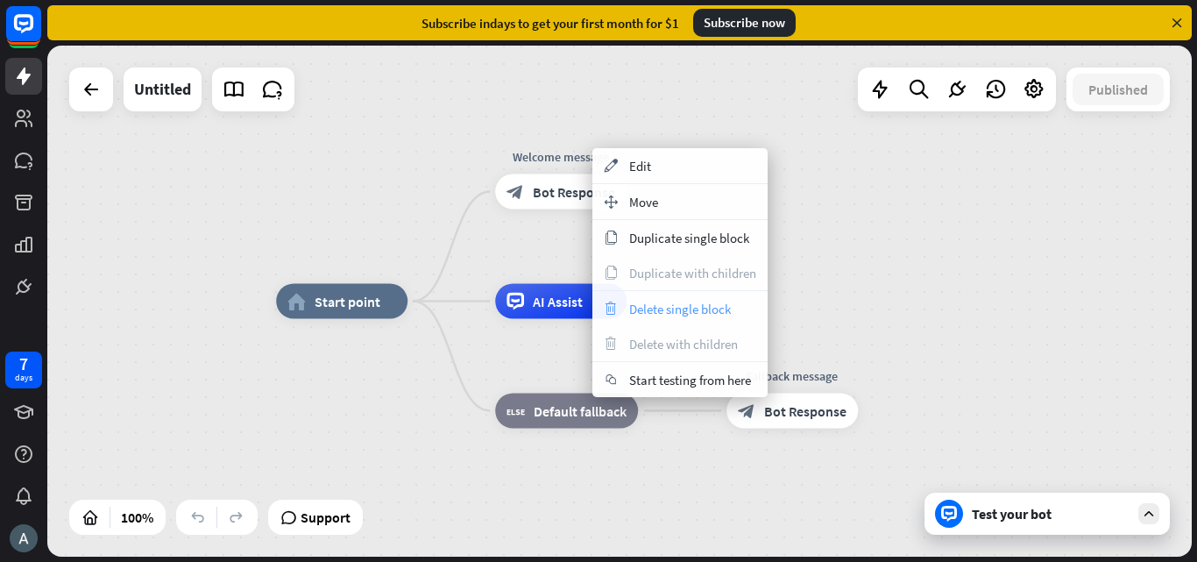
click at [691, 317] on div "trash Delete single block" at bounding box center [679, 308] width 175 height 35
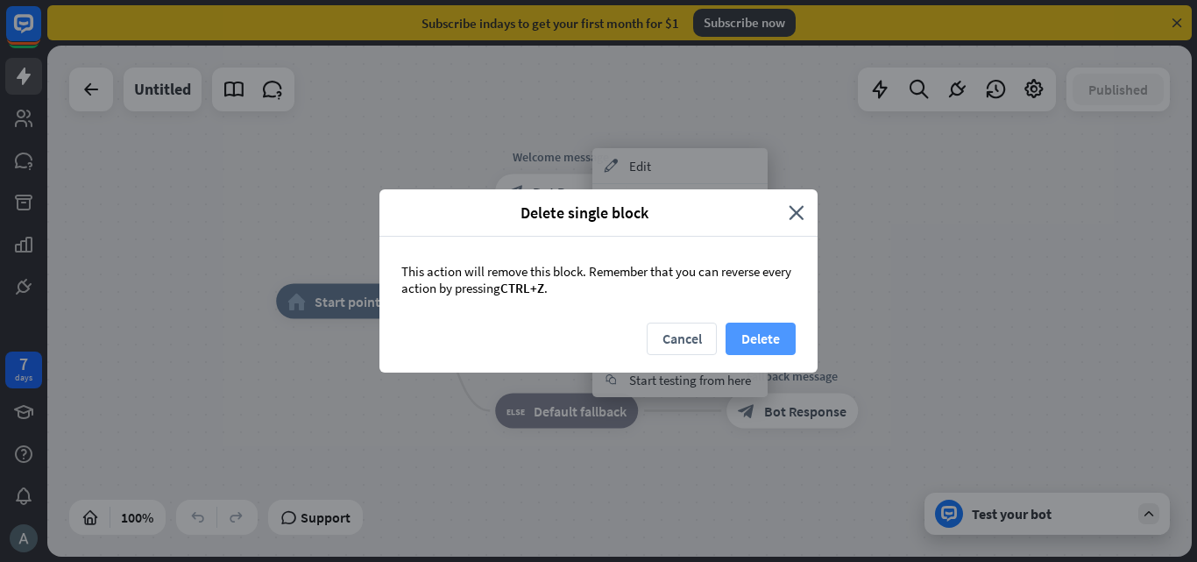
click at [752, 329] on button "Delete" at bounding box center [761, 339] width 70 height 32
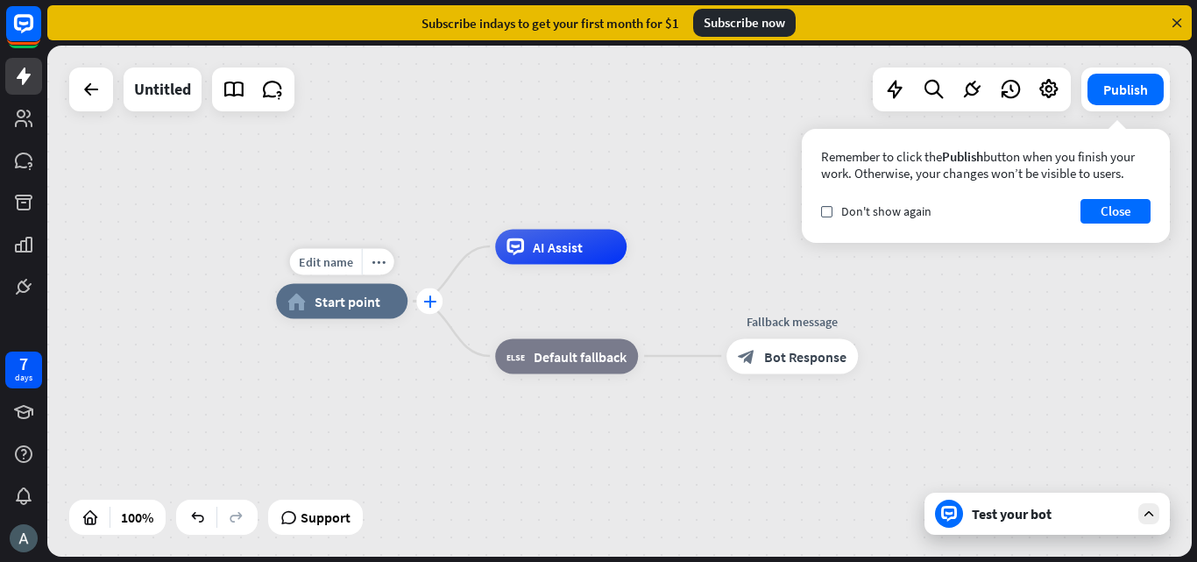
click at [435, 300] on icon "plus" at bounding box center [429, 301] width 13 height 12
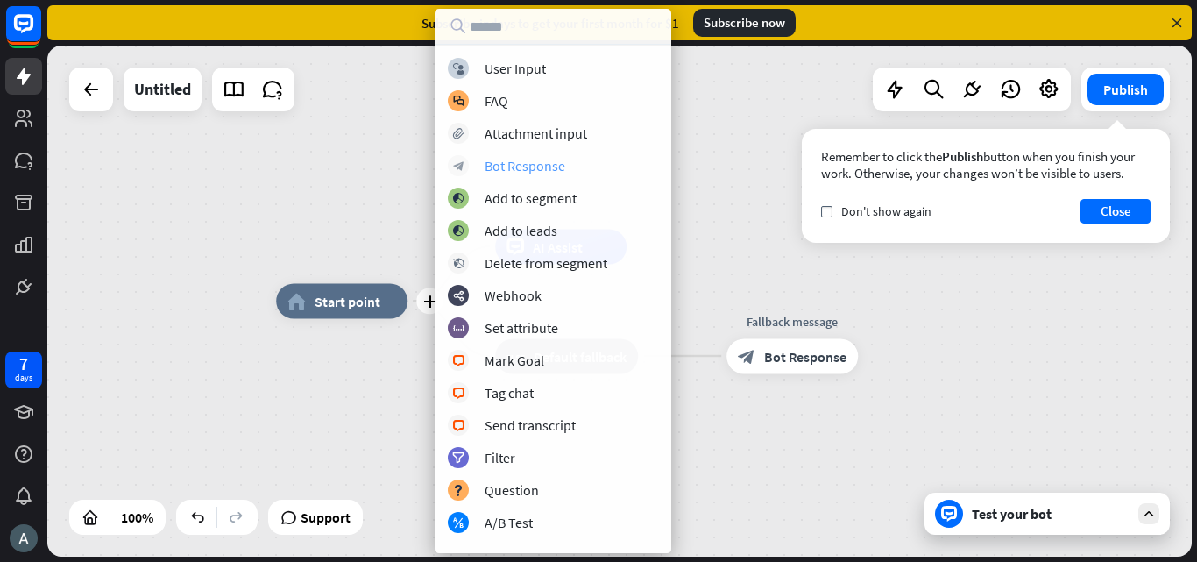
click at [523, 159] on div "Bot Response" at bounding box center [525, 166] width 81 height 18
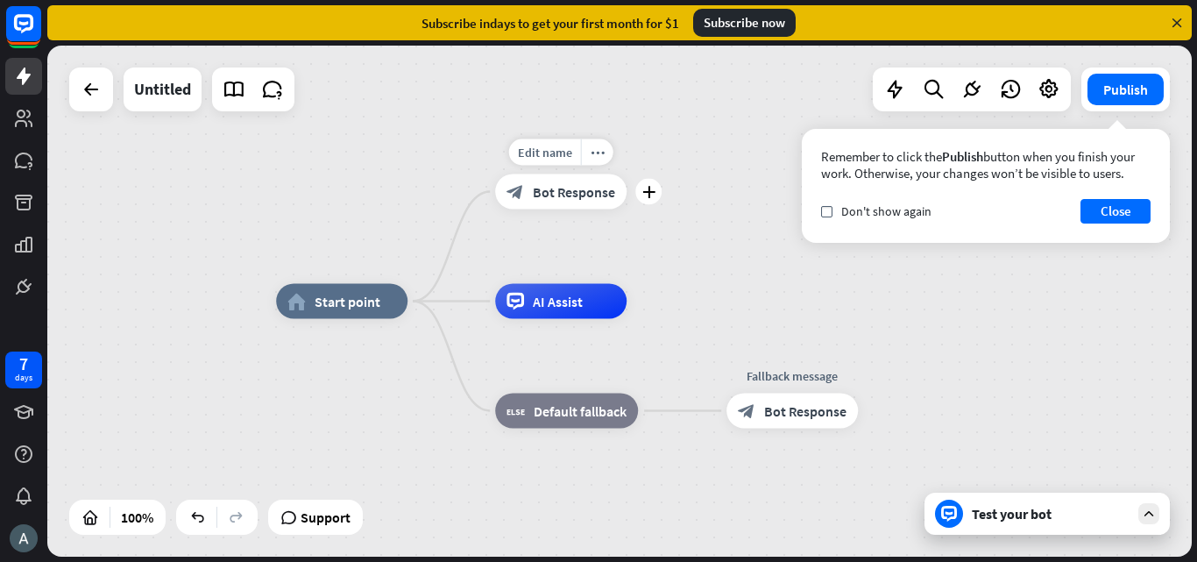
click at [519, 197] on icon "block_bot_response" at bounding box center [516, 192] width 18 height 18
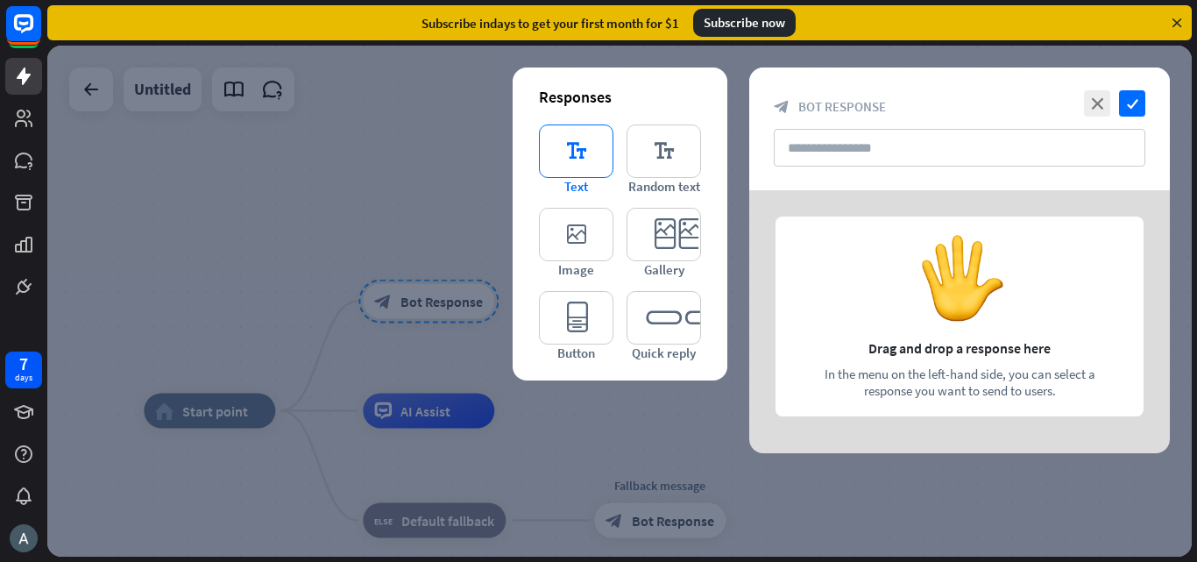
click at [584, 143] on icon "editor_text" at bounding box center [576, 150] width 74 height 53
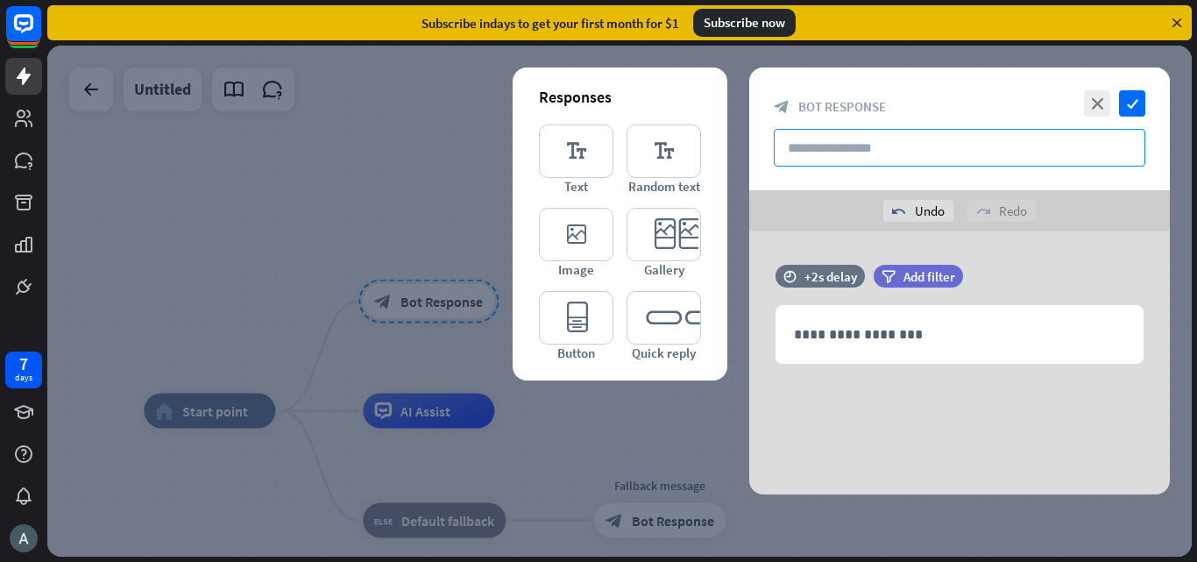
click at [776, 144] on input "text" at bounding box center [960, 148] width 372 height 38
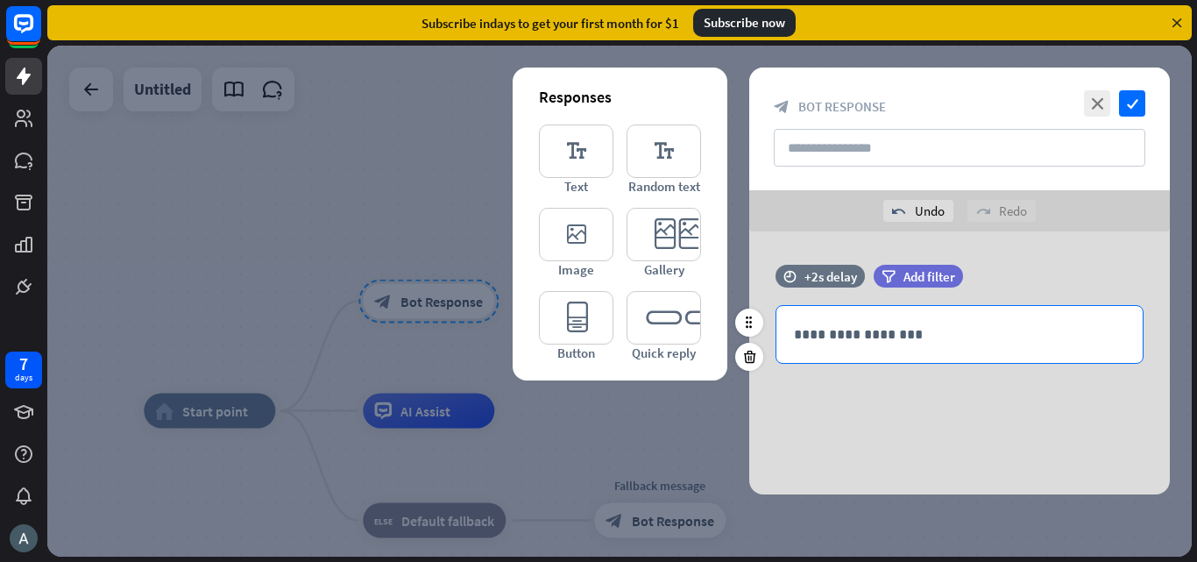
click at [828, 344] on p "**********" at bounding box center [959, 334] width 331 height 22
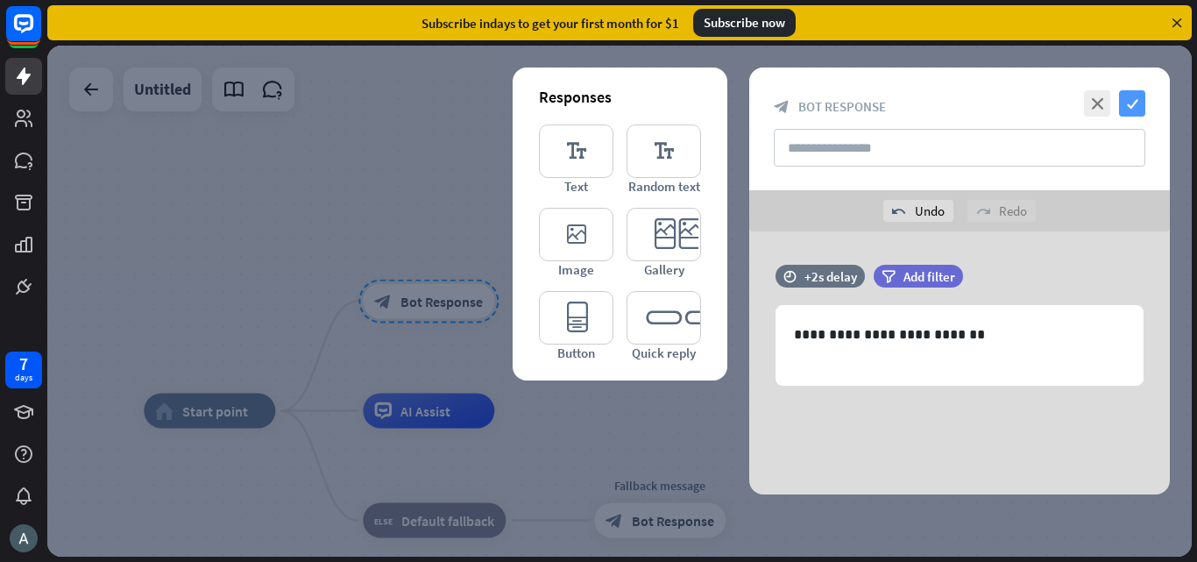
click at [1126, 106] on icon "check" at bounding box center [1132, 103] width 26 height 26
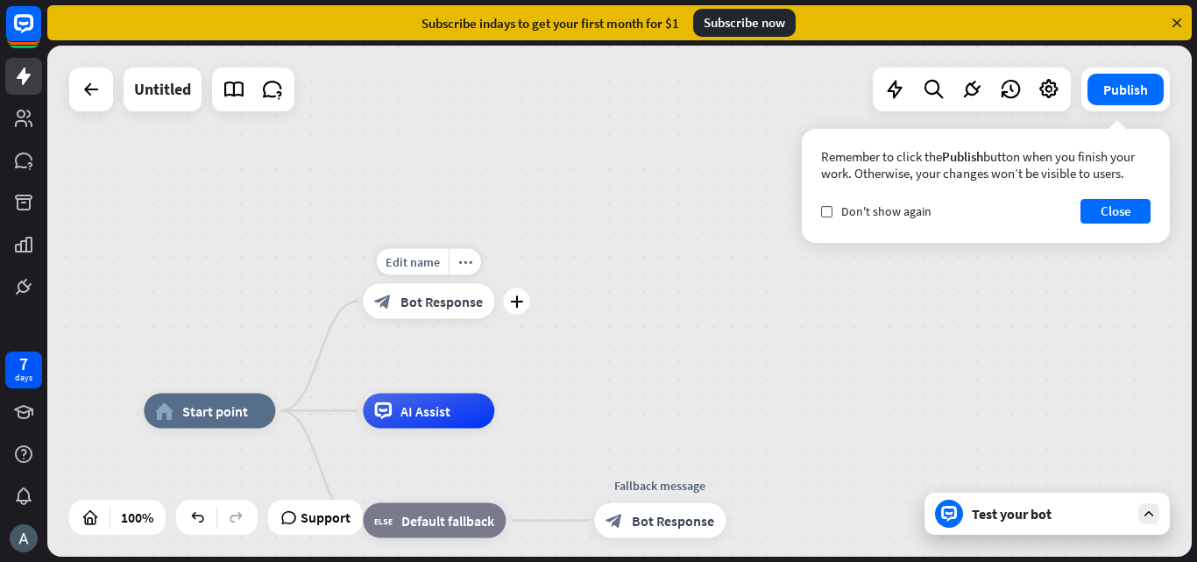
click at [375, 303] on icon "block_bot_response" at bounding box center [383, 302] width 18 height 18
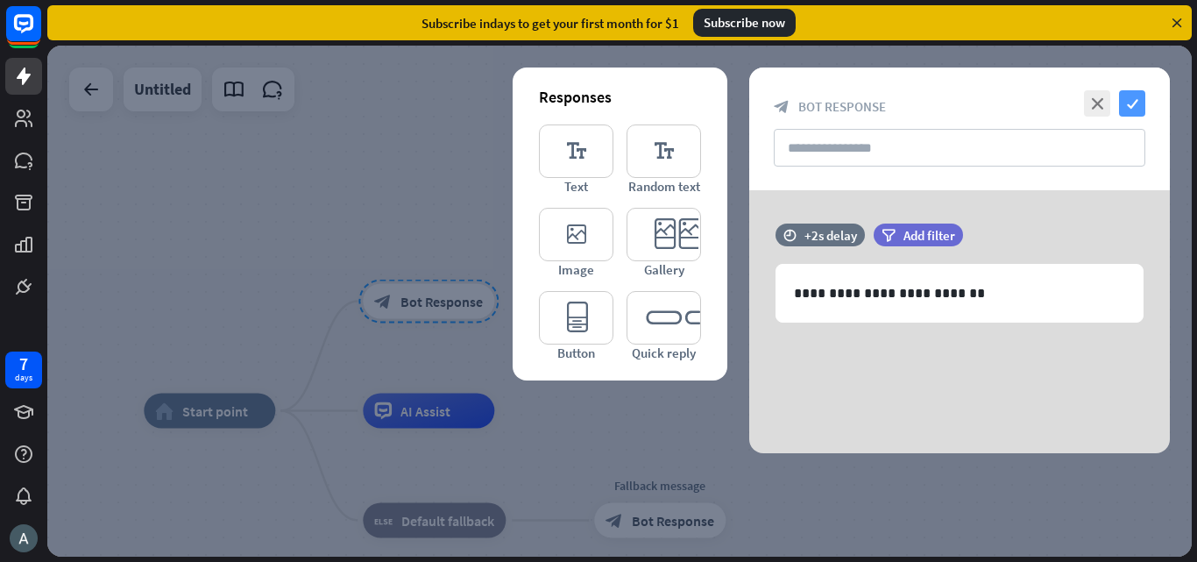
click at [1142, 93] on icon "check" at bounding box center [1132, 103] width 26 height 26
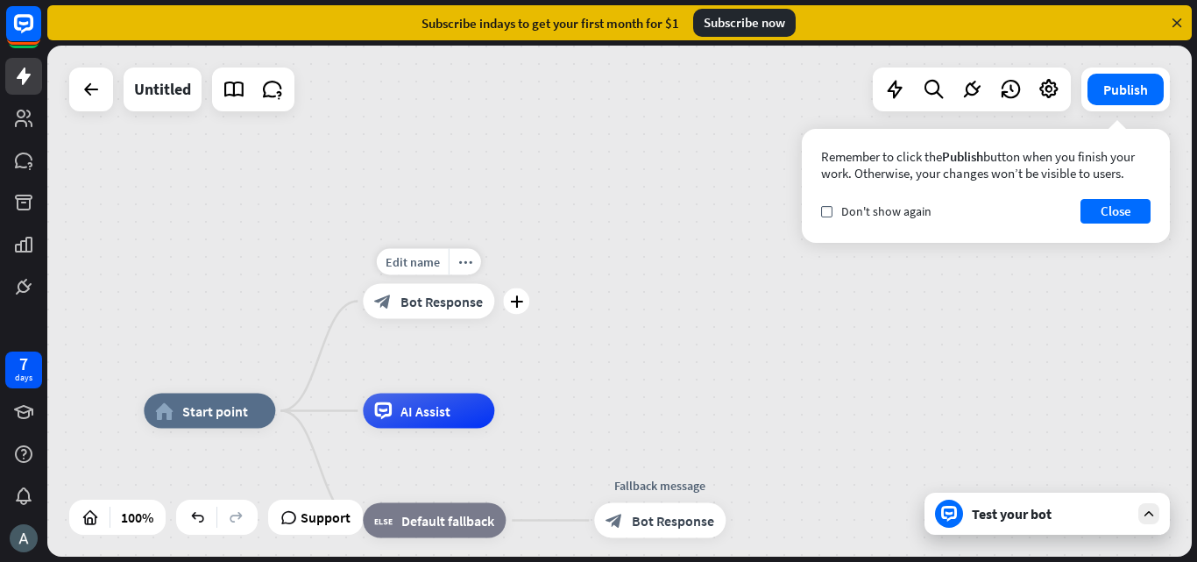
click at [468, 319] on div "Edit name more_horiz plus block_bot_response Bot Response" at bounding box center [428, 301] width 131 height 35
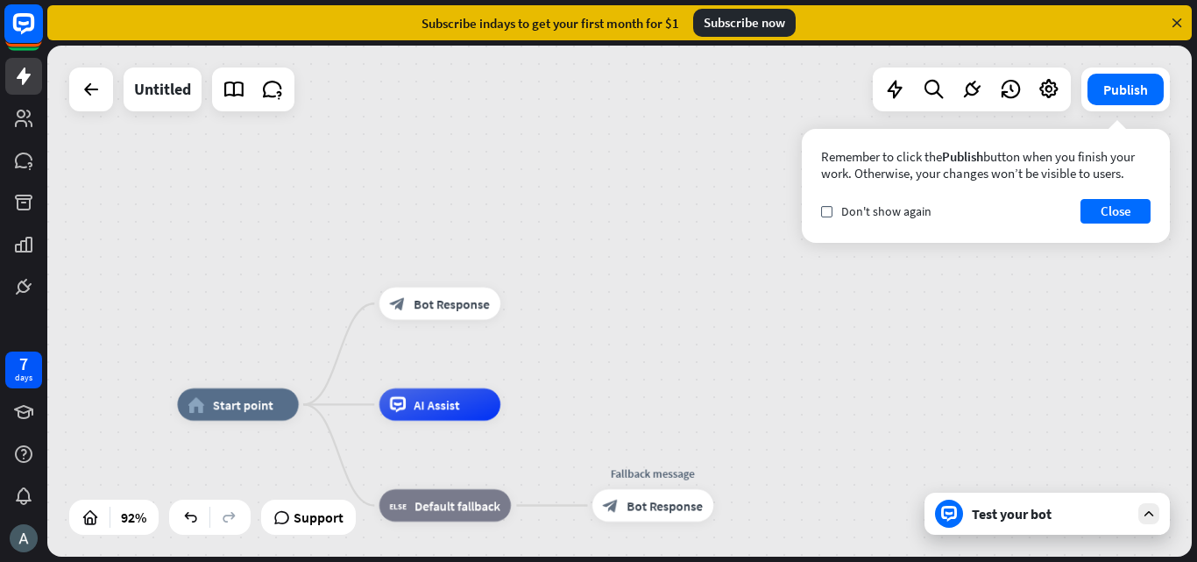
click at [10, 32] on rect at bounding box center [23, 23] width 39 height 39
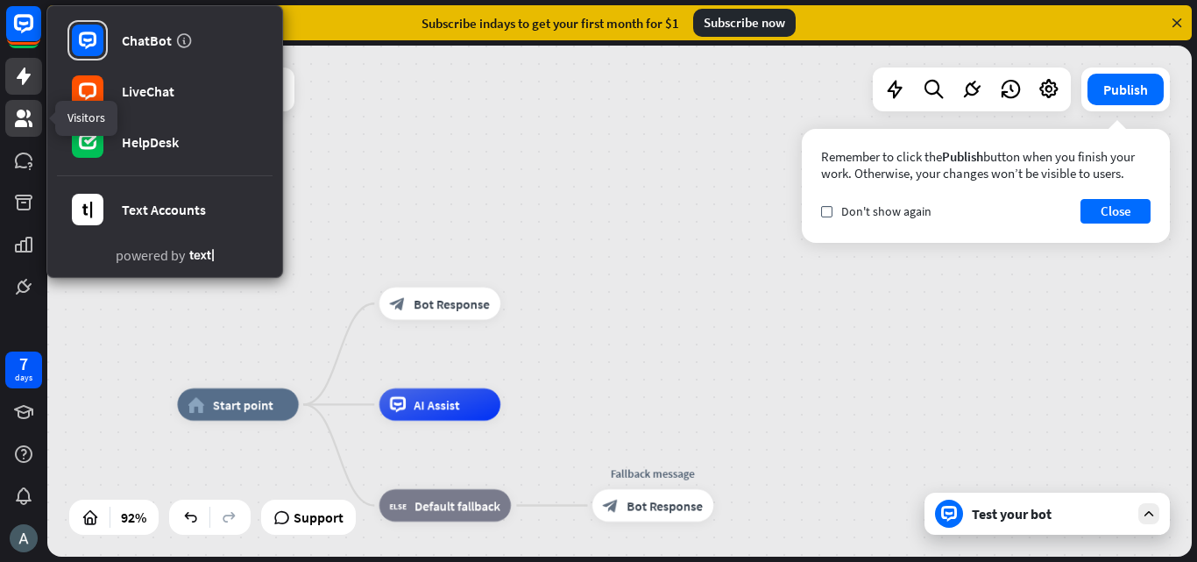
click at [10, 116] on link at bounding box center [23, 118] width 37 height 37
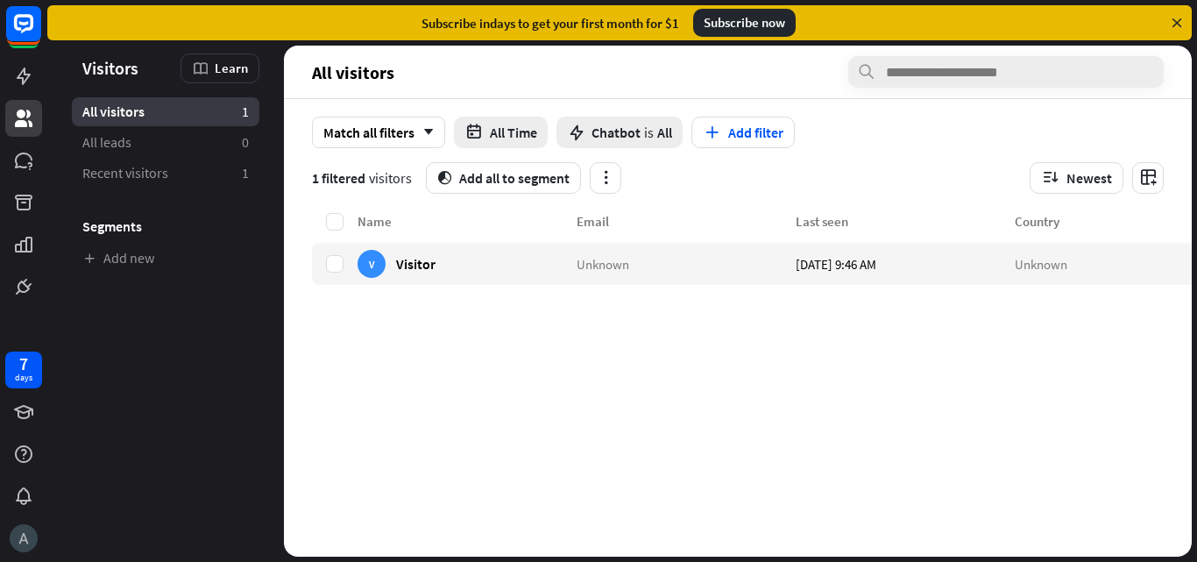
click at [21, 533] on img at bounding box center [24, 538] width 28 height 28
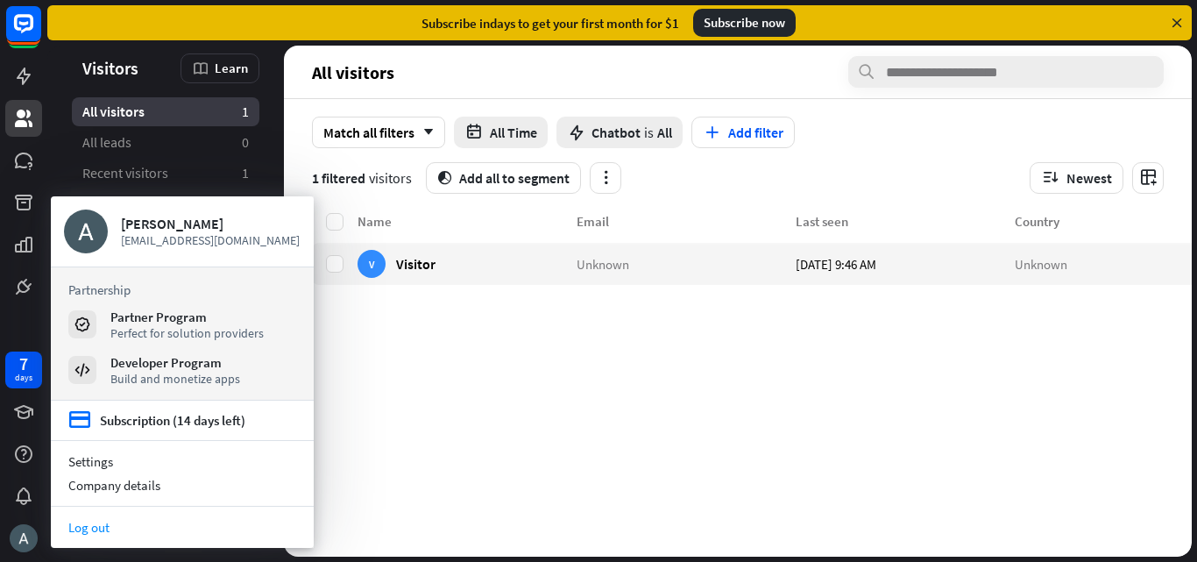
click at [121, 520] on link "Log out" at bounding box center [182, 527] width 263 height 24
